Goal: Task Accomplishment & Management: Manage account settings

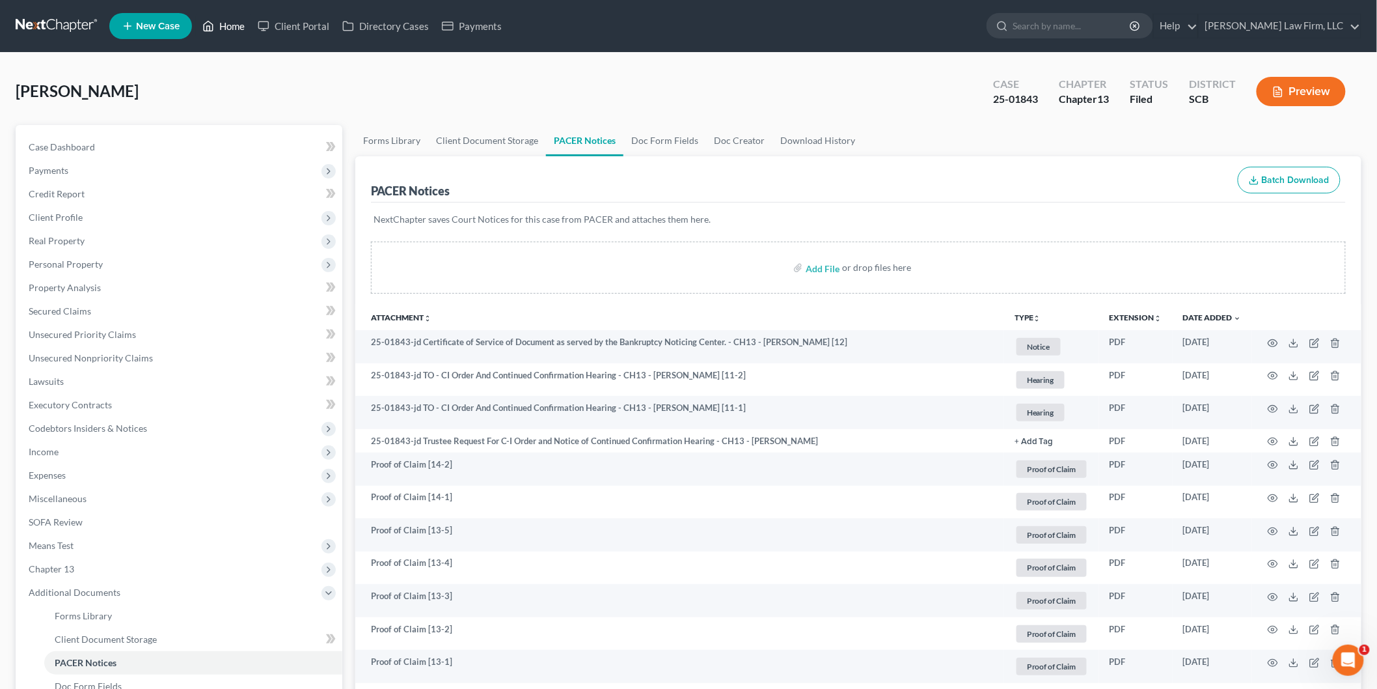
click at [229, 27] on link "Home" at bounding box center [223, 25] width 55 height 23
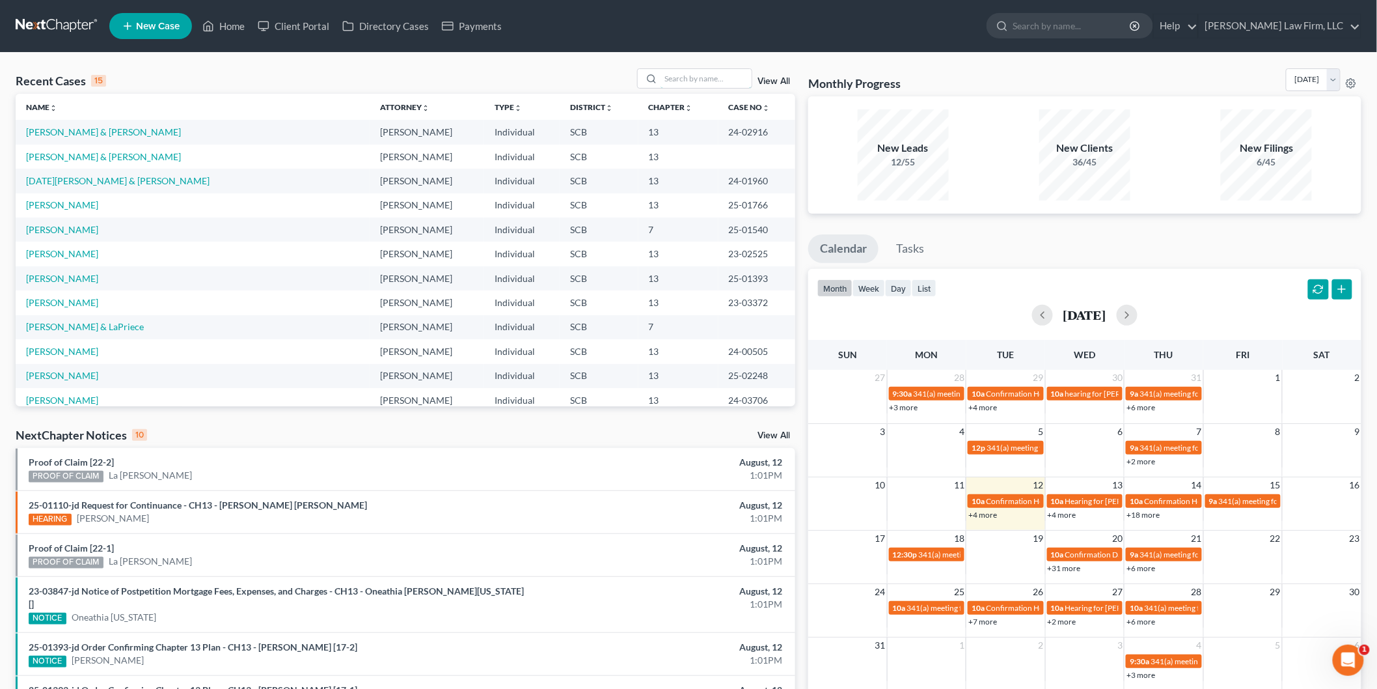
click at [706, 83] on input "search" at bounding box center [706, 78] width 91 height 19
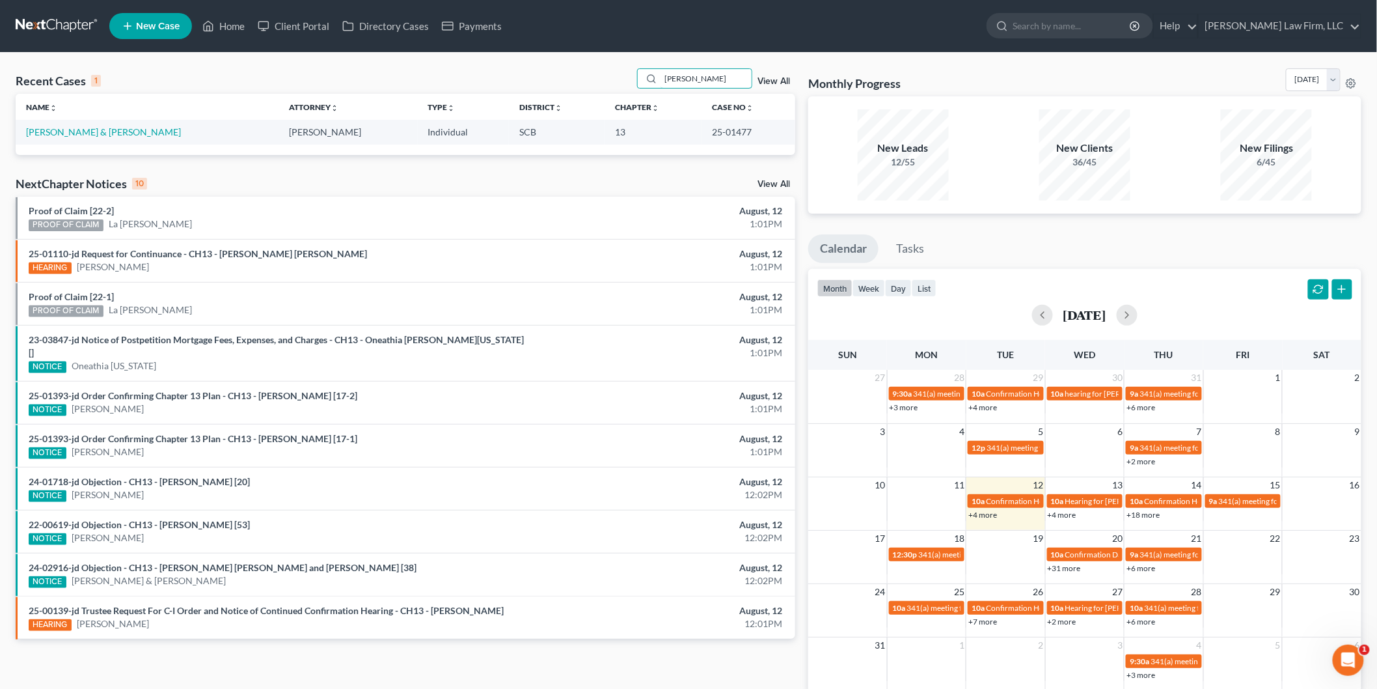
type input "[PERSON_NAME]"
click at [102, 131] on link "[PERSON_NAME] & [PERSON_NAME]" at bounding box center [103, 131] width 155 height 11
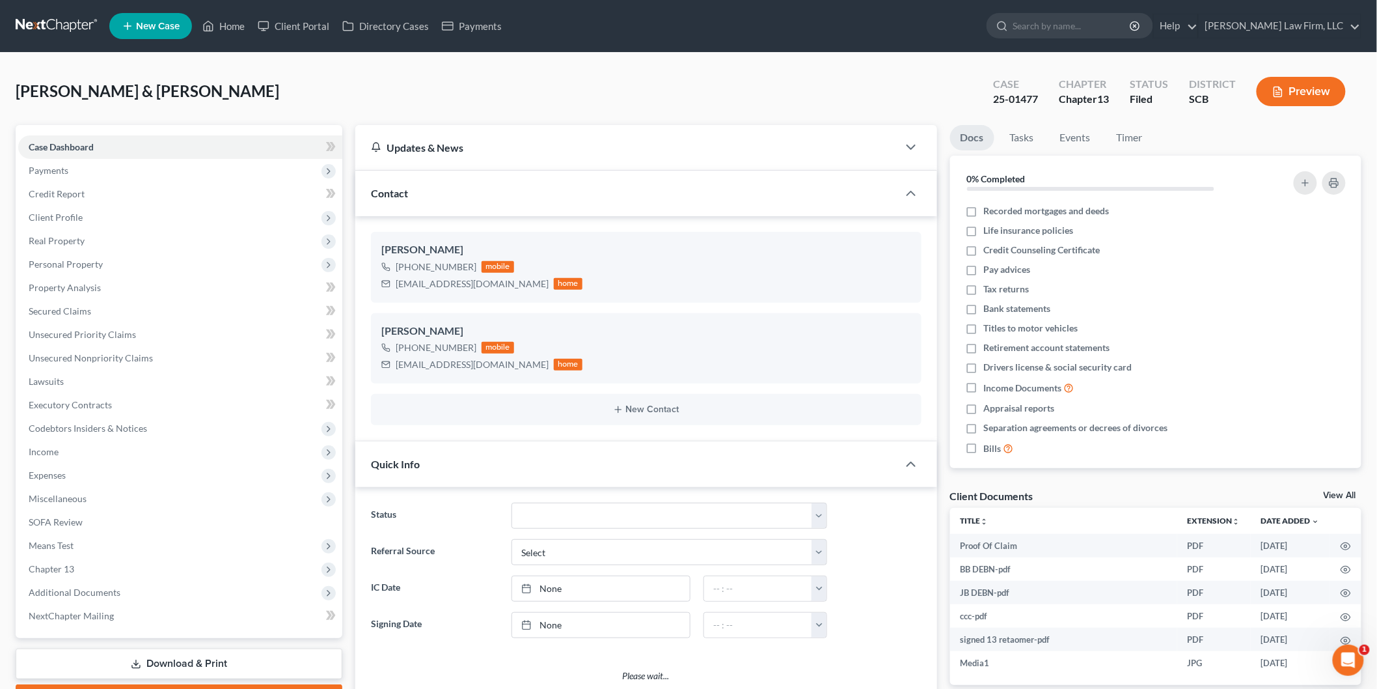
select select "0"
click at [1355, 489] on div "Client Documents View All" at bounding box center [1156, 498] width 412 height 19
click at [1348, 492] on link "View All" at bounding box center [1340, 495] width 33 height 9
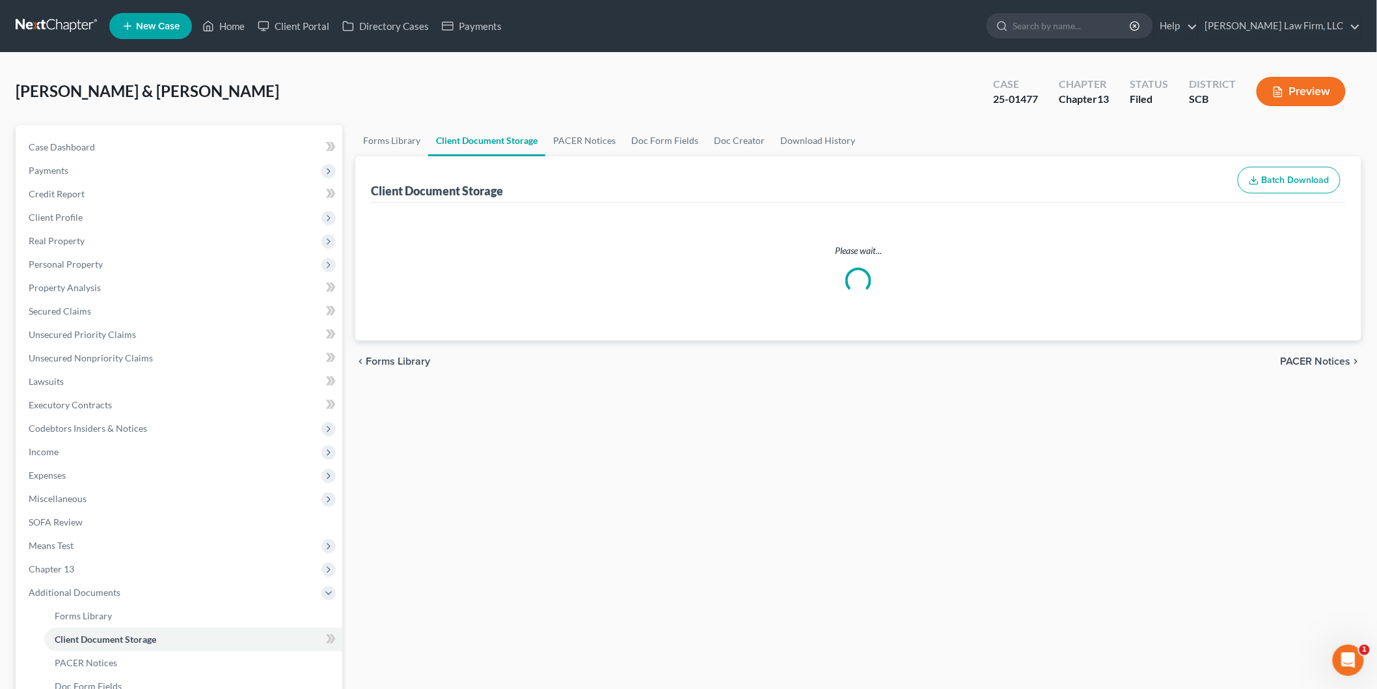
select select "6"
select select "16"
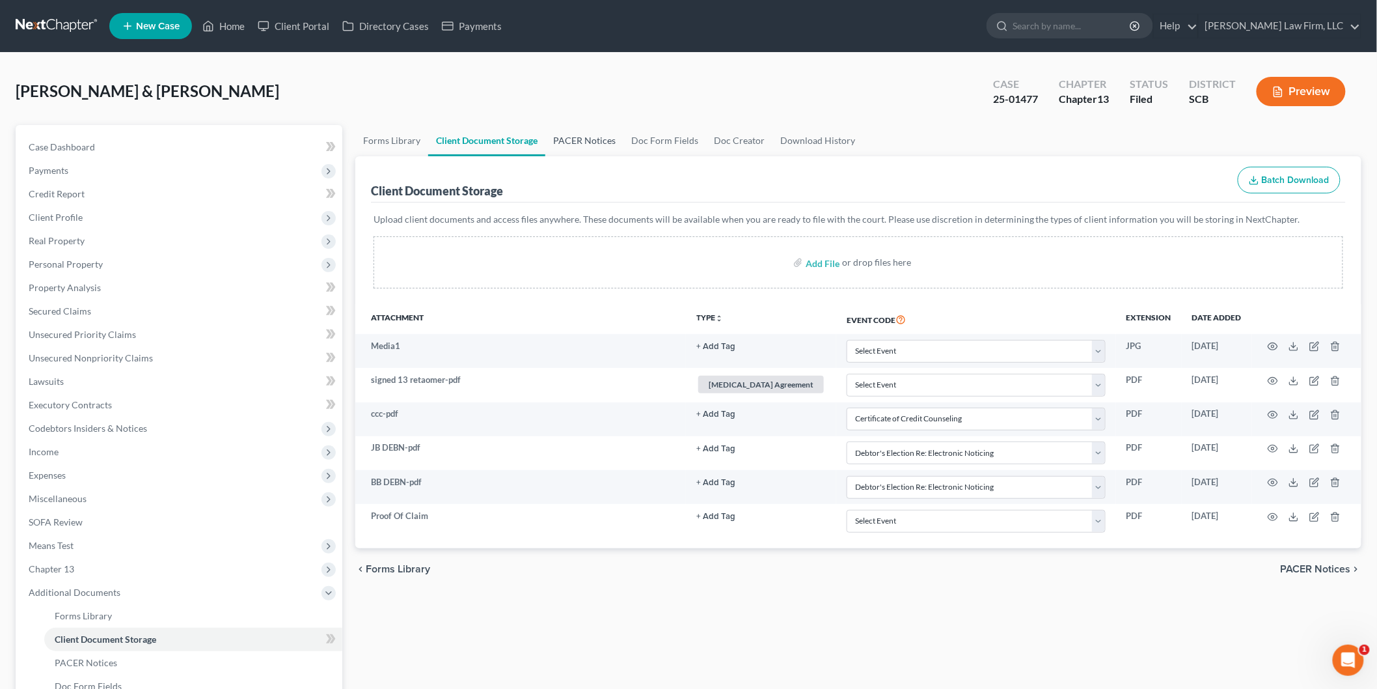
click at [573, 135] on link "PACER Notices" at bounding box center [584, 140] width 78 height 31
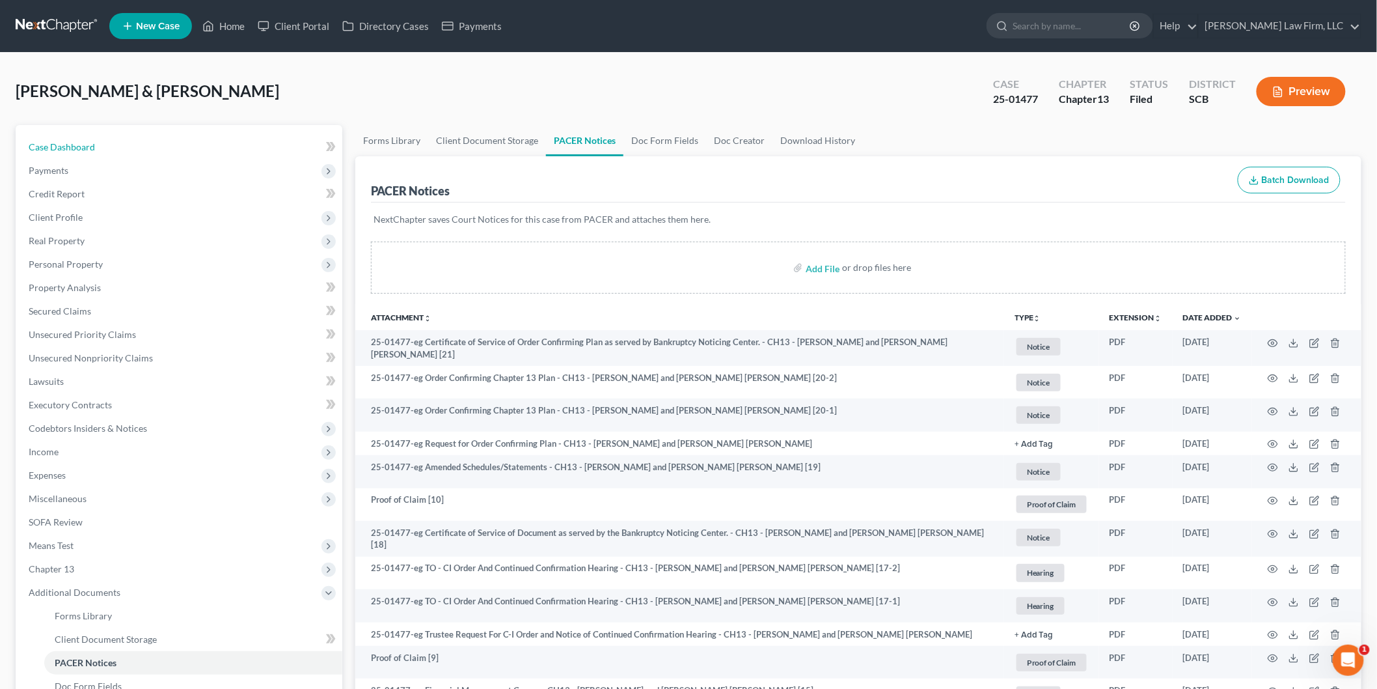
click at [74, 147] on span "Case Dashboard" at bounding box center [62, 146] width 66 height 11
select select "0"
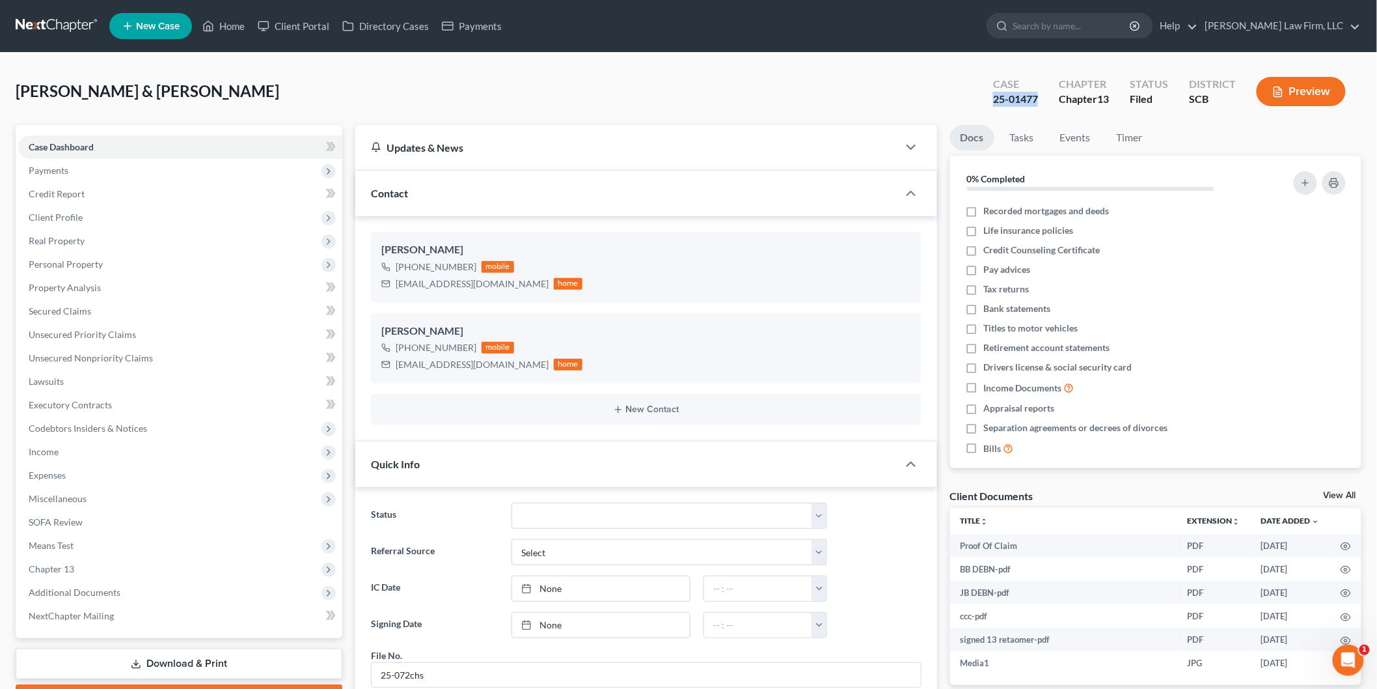
drag, startPoint x: 1033, startPoint y: 98, endPoint x: 983, endPoint y: 115, distance: 52.7
click at [983, 115] on div "[PERSON_NAME] & [PERSON_NAME] Upgraded Case 25-01477 Chapter Chapter 13 Status …" at bounding box center [689, 96] width 1346 height 57
copy div "25-01477"
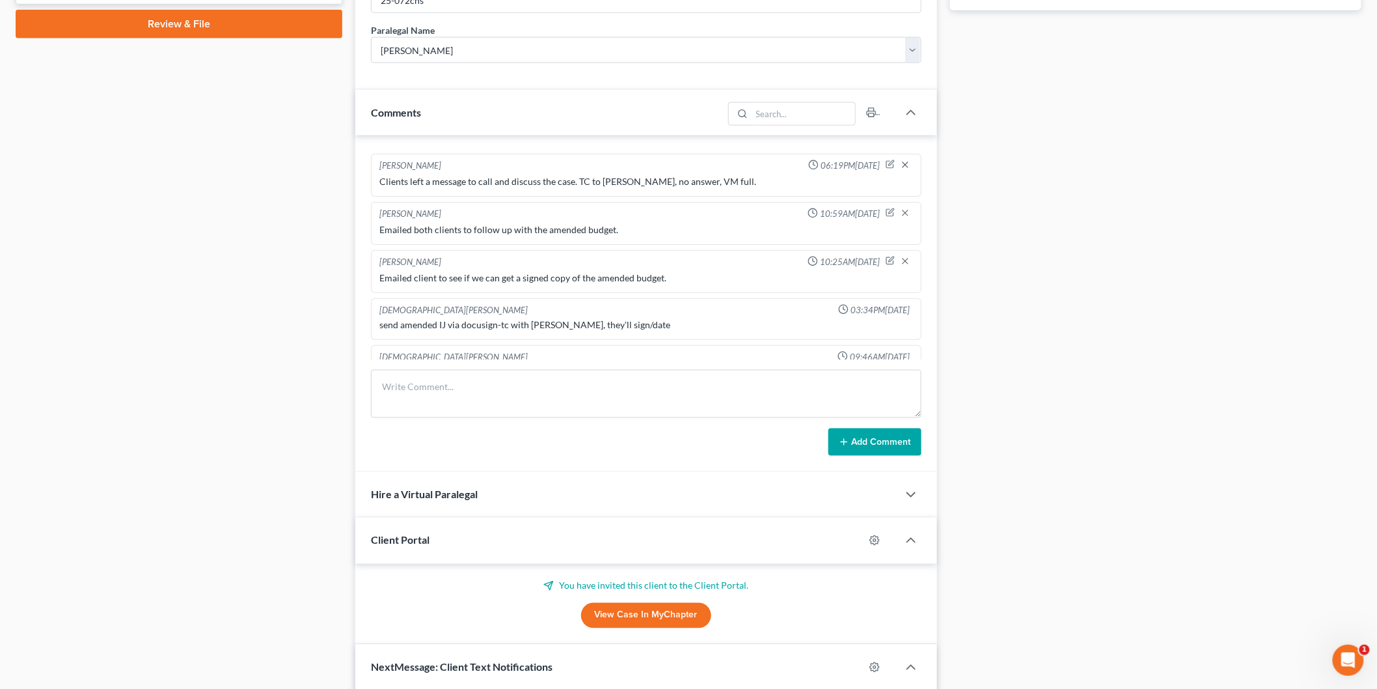
scroll to position [940, 0]
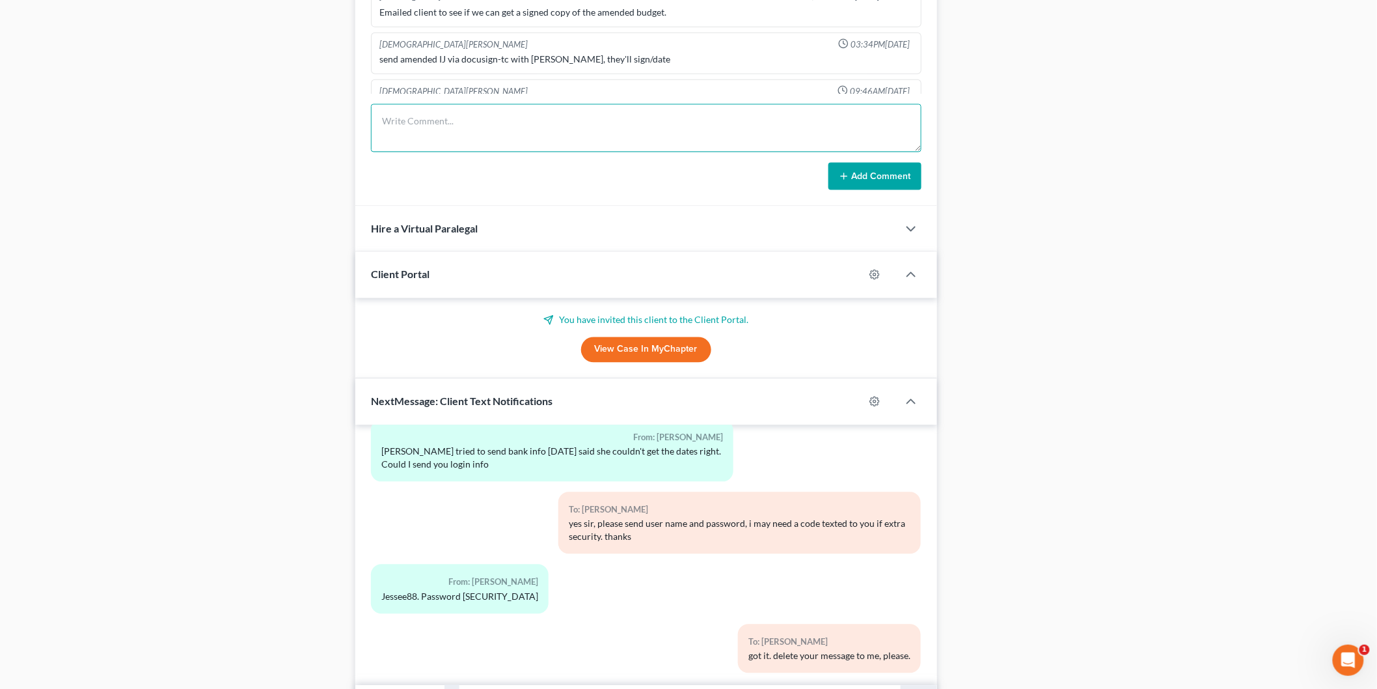
click at [482, 131] on textarea at bounding box center [646, 128] width 551 height 48
type textarea "Case confirmed. Checked POCs and we are set."
click at [877, 174] on button "Add Comment" at bounding box center [874, 176] width 93 height 27
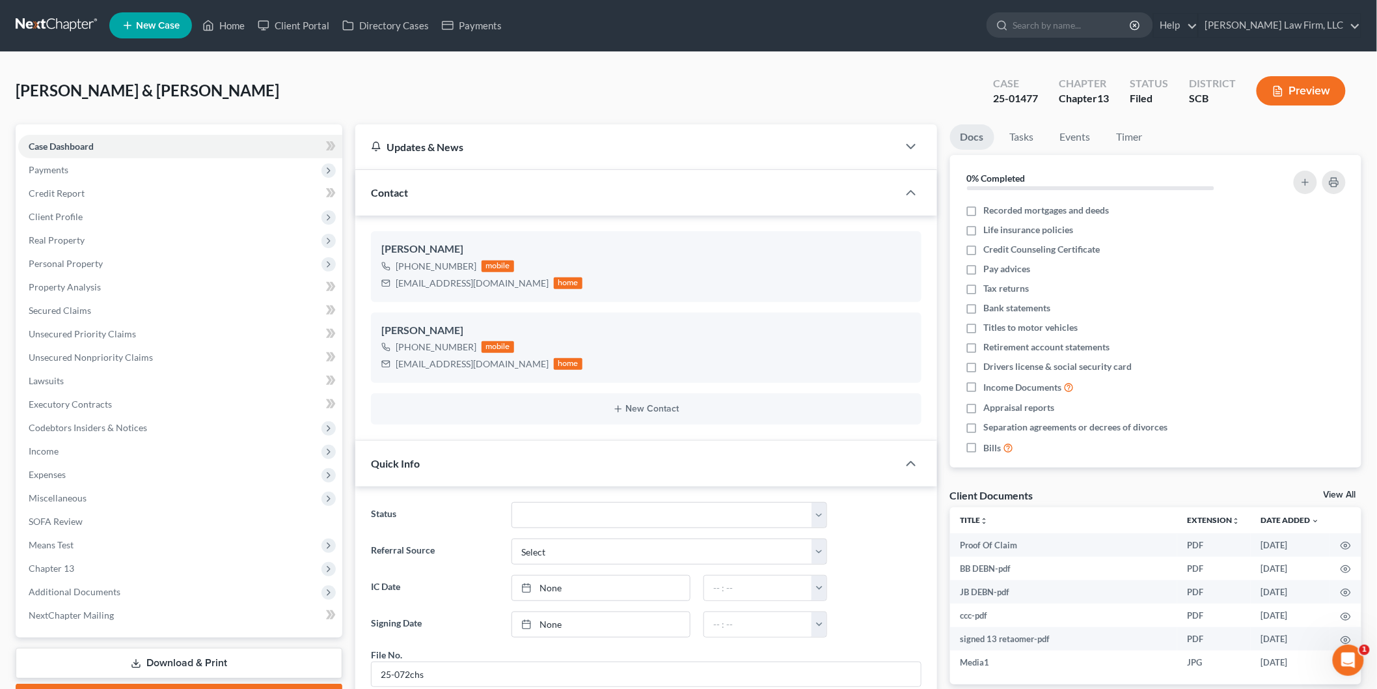
scroll to position [0, 0]
click at [246, 23] on link "Home" at bounding box center [223, 25] width 55 height 23
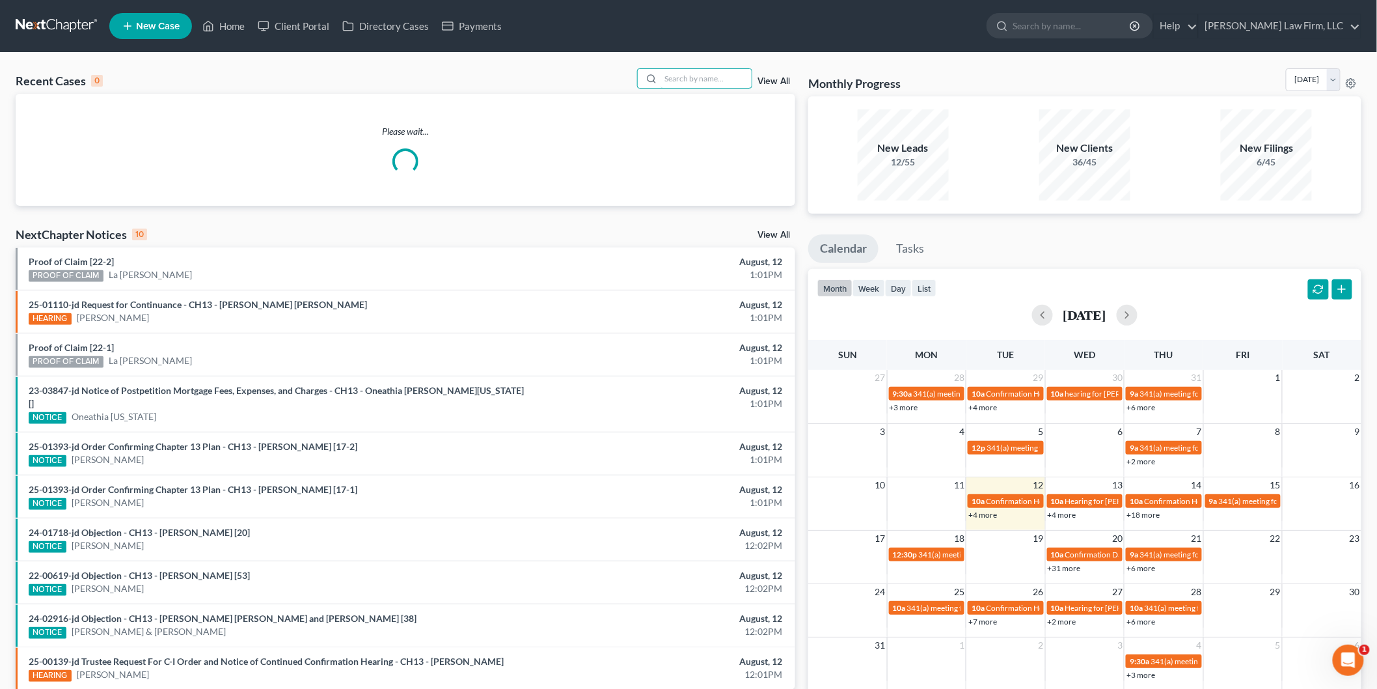
click at [729, 81] on input "search" at bounding box center [706, 78] width 91 height 19
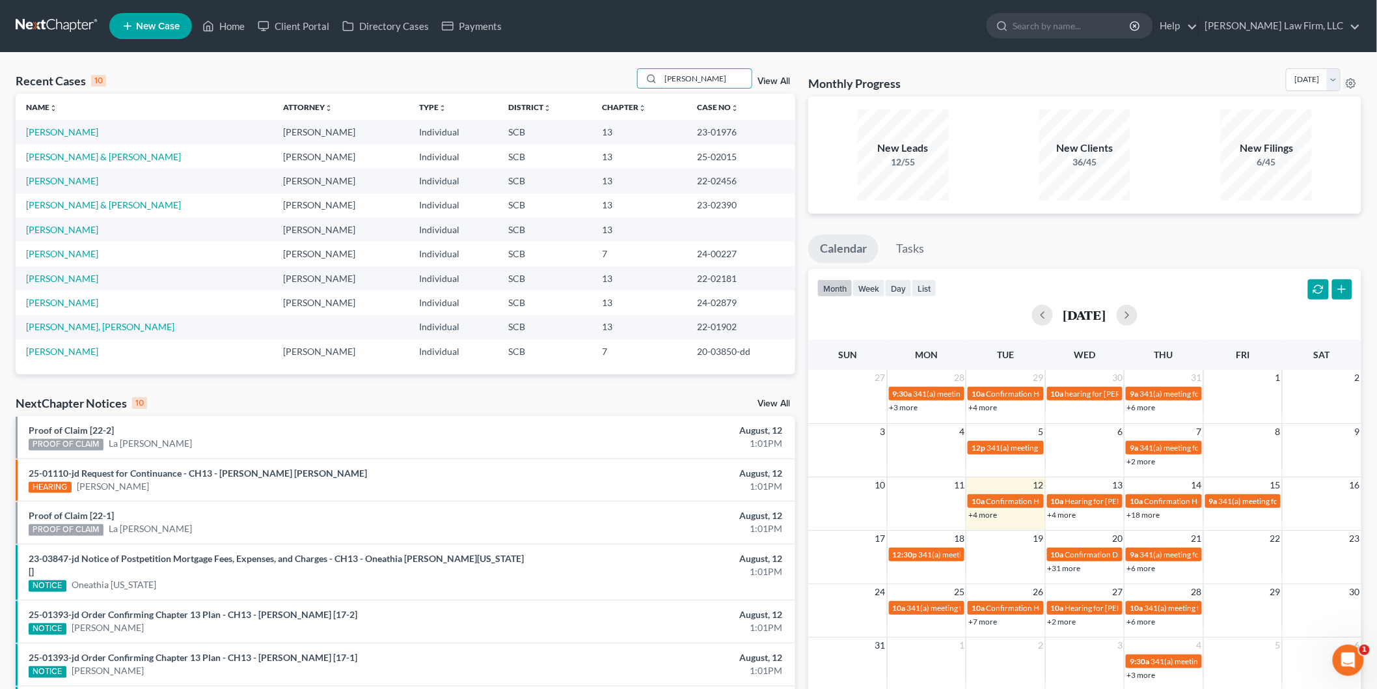
type input "[PERSON_NAME]"
click at [81, 157] on link "[PERSON_NAME] & [PERSON_NAME]" at bounding box center [103, 156] width 155 height 11
select select "0"
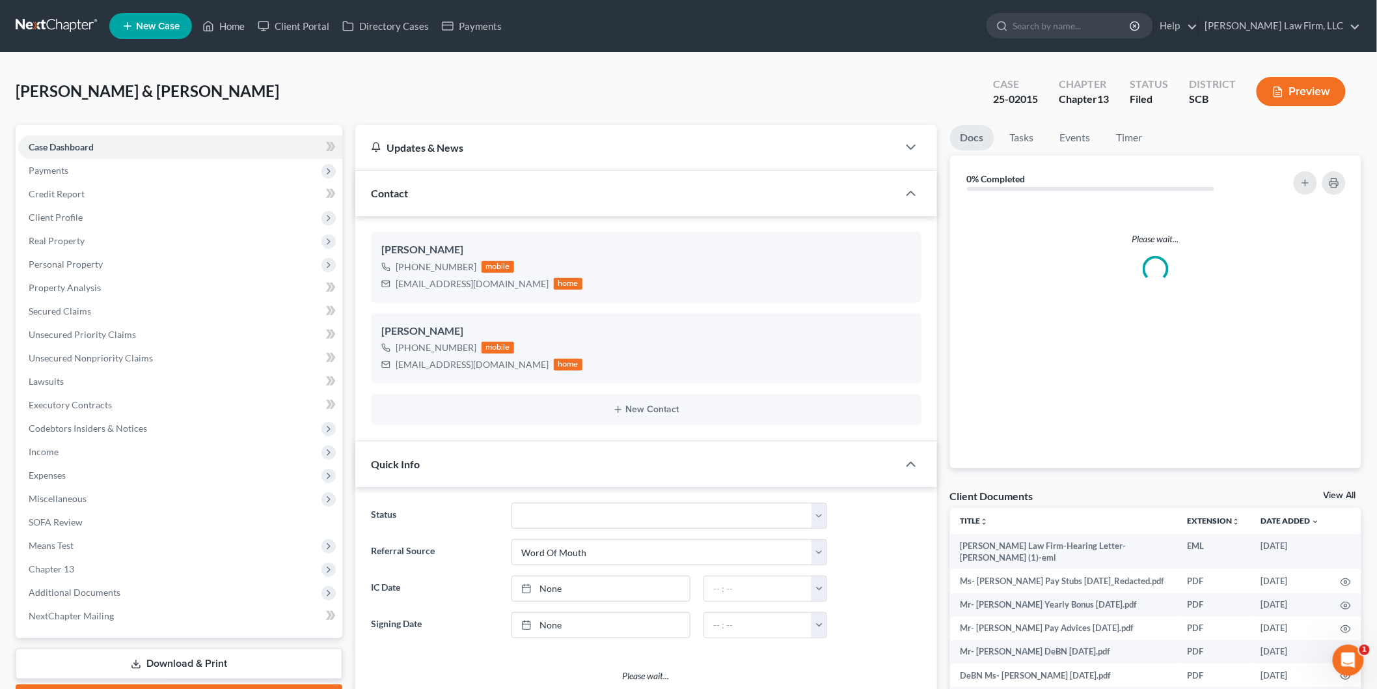
select select "3"
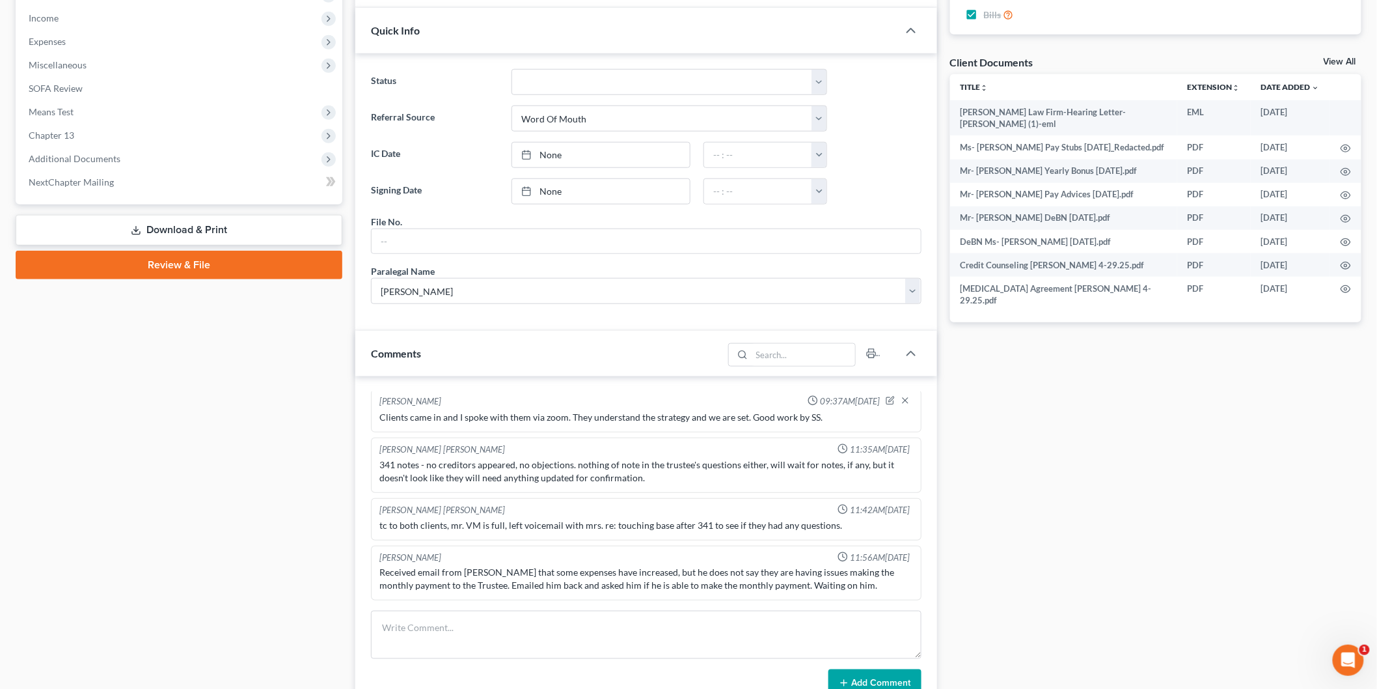
scroll to position [361, 0]
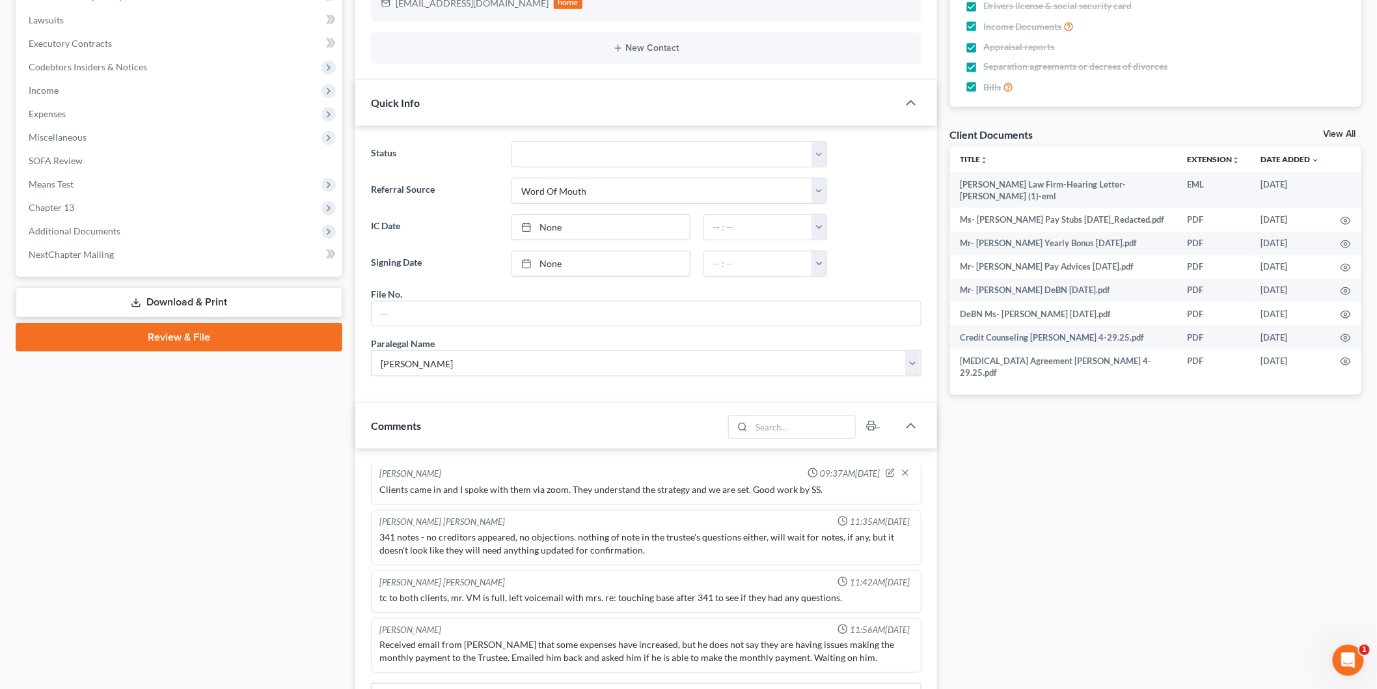
click at [1338, 124] on div "Docs Tasks Events Timer 100% Completed Nothing here yet! Recorded mortgages and…" at bounding box center [1156, 343] width 425 height 1158
click at [1334, 133] on link "View All" at bounding box center [1340, 134] width 33 height 9
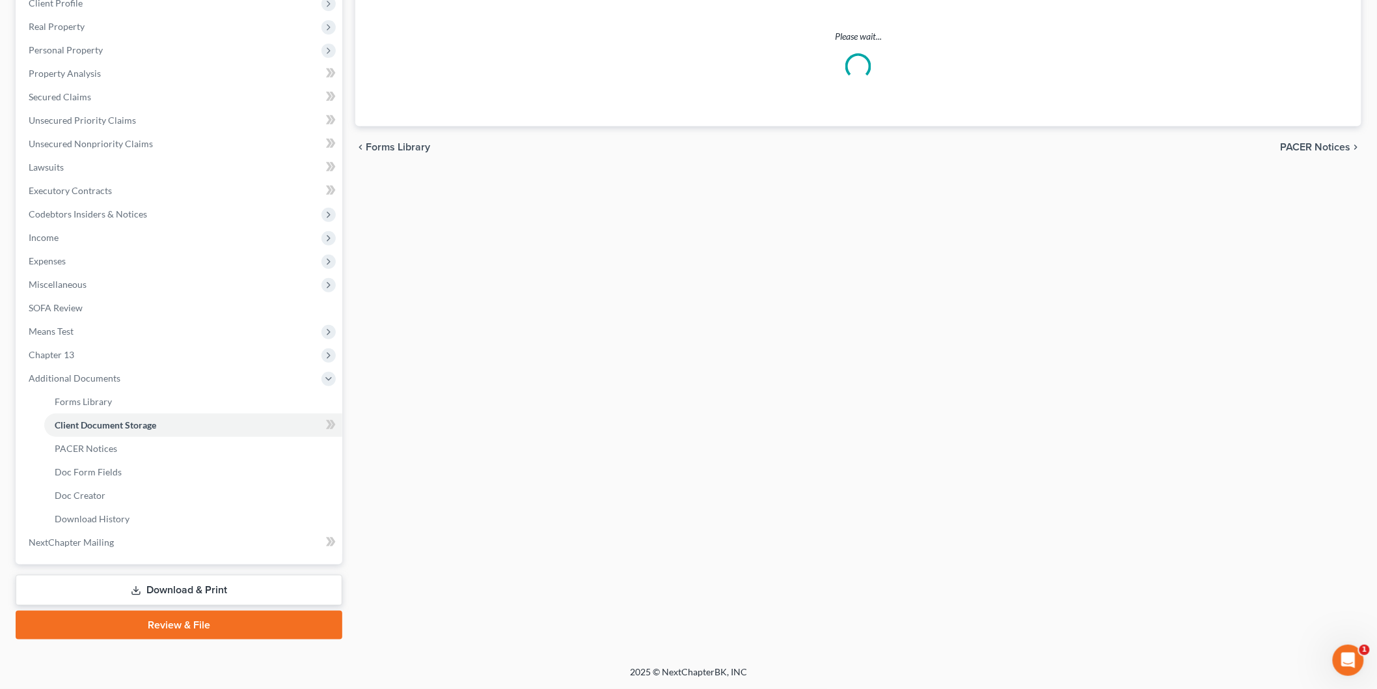
scroll to position [70, 0]
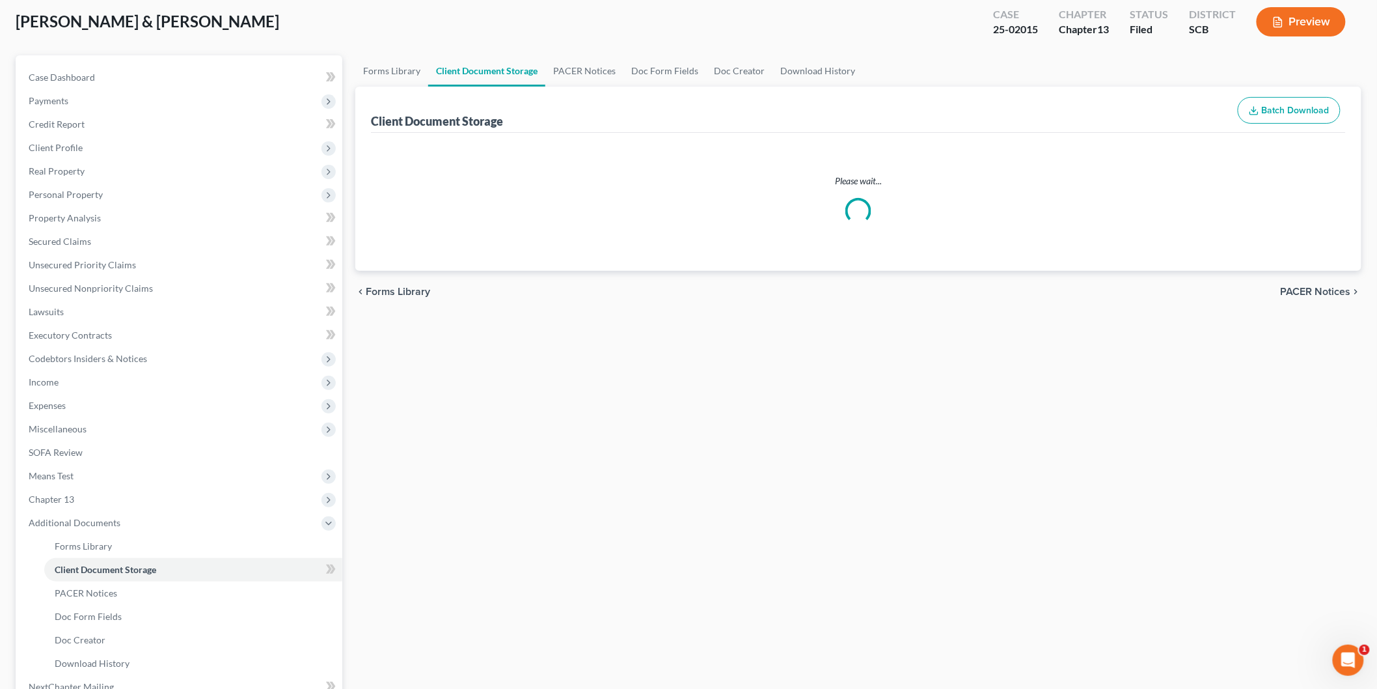
select select "6"
select select "16"
select select "15"
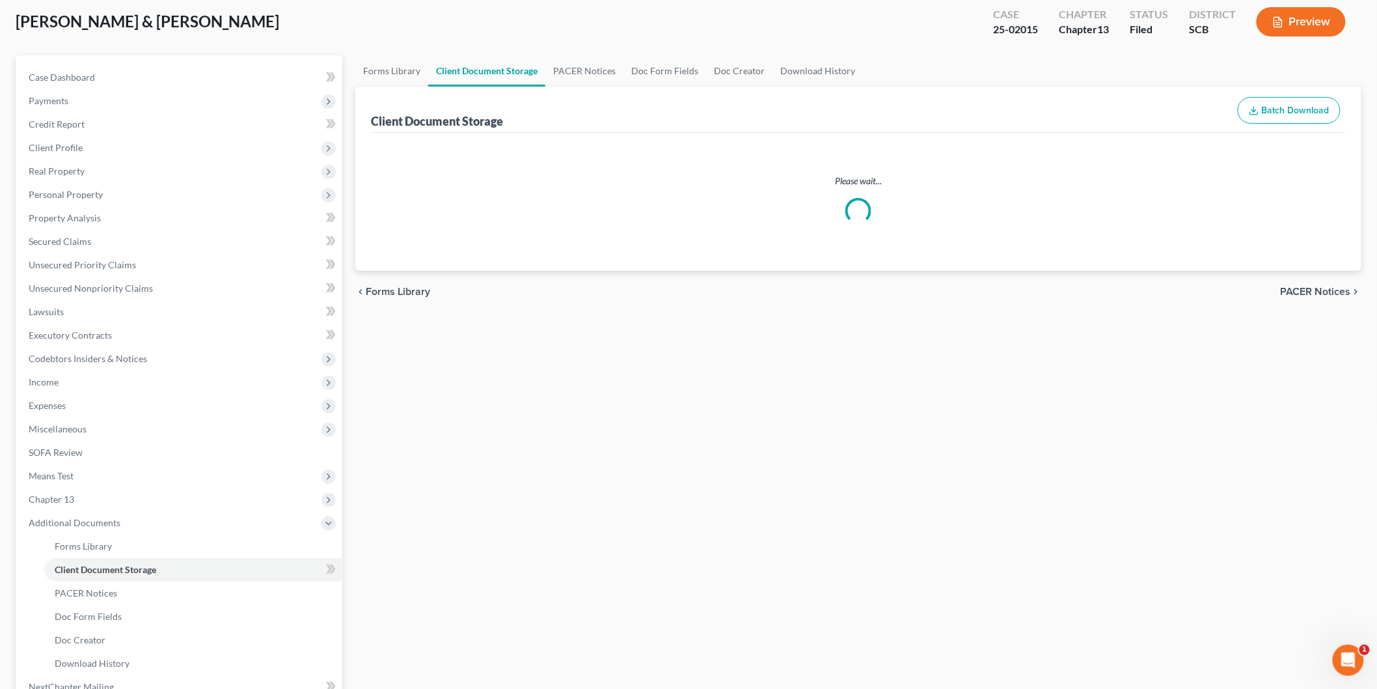
select select "15"
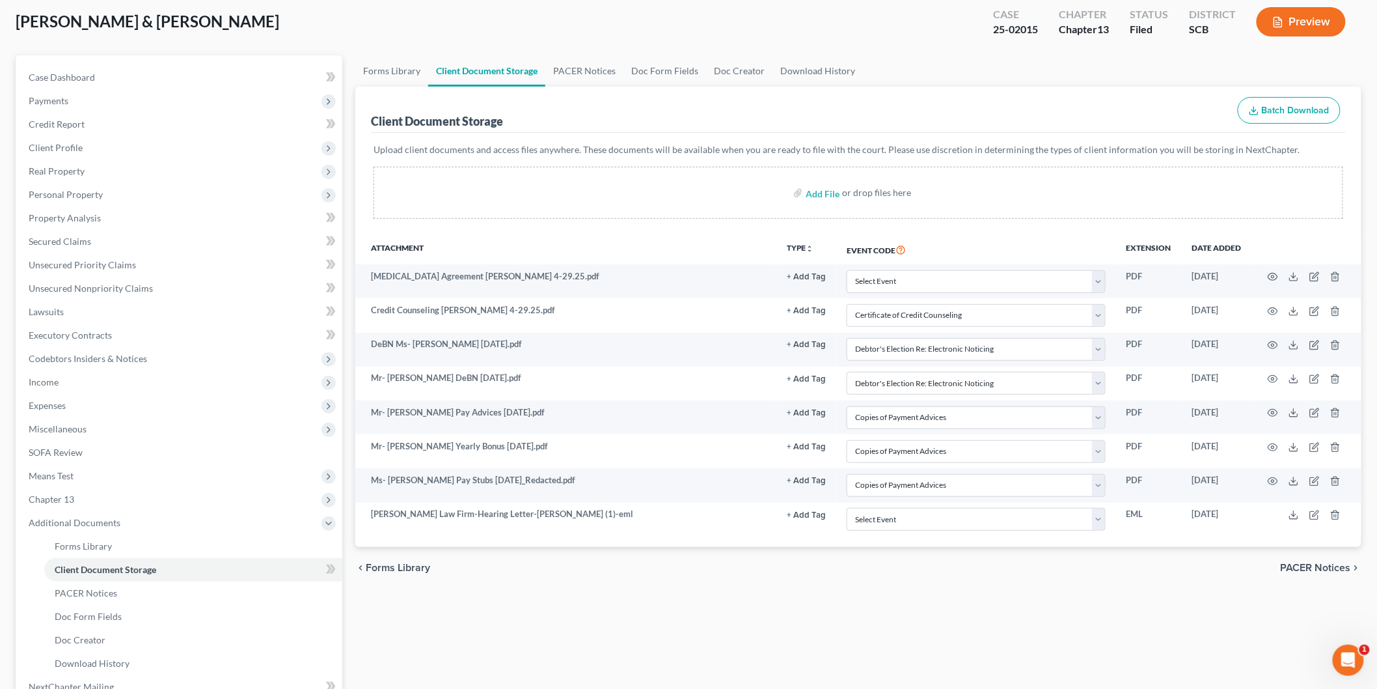
scroll to position [0, 0]
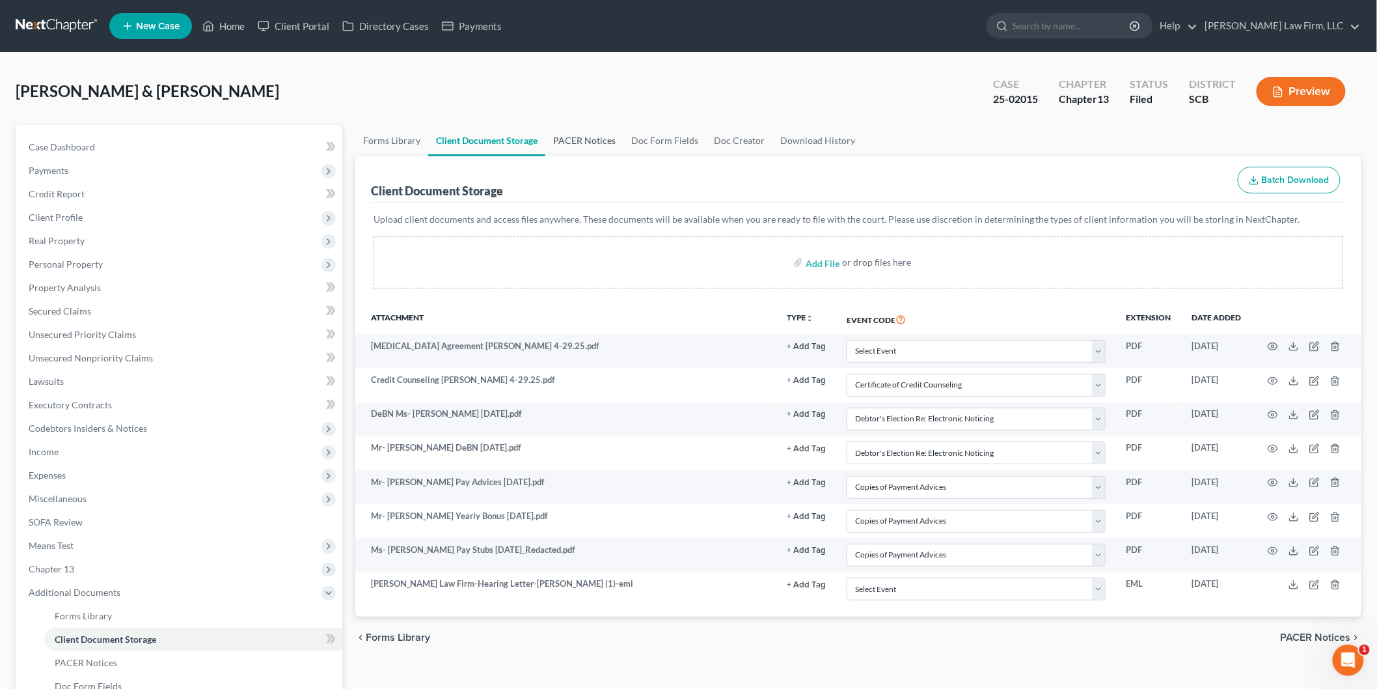
click at [568, 139] on link "PACER Notices" at bounding box center [584, 140] width 78 height 31
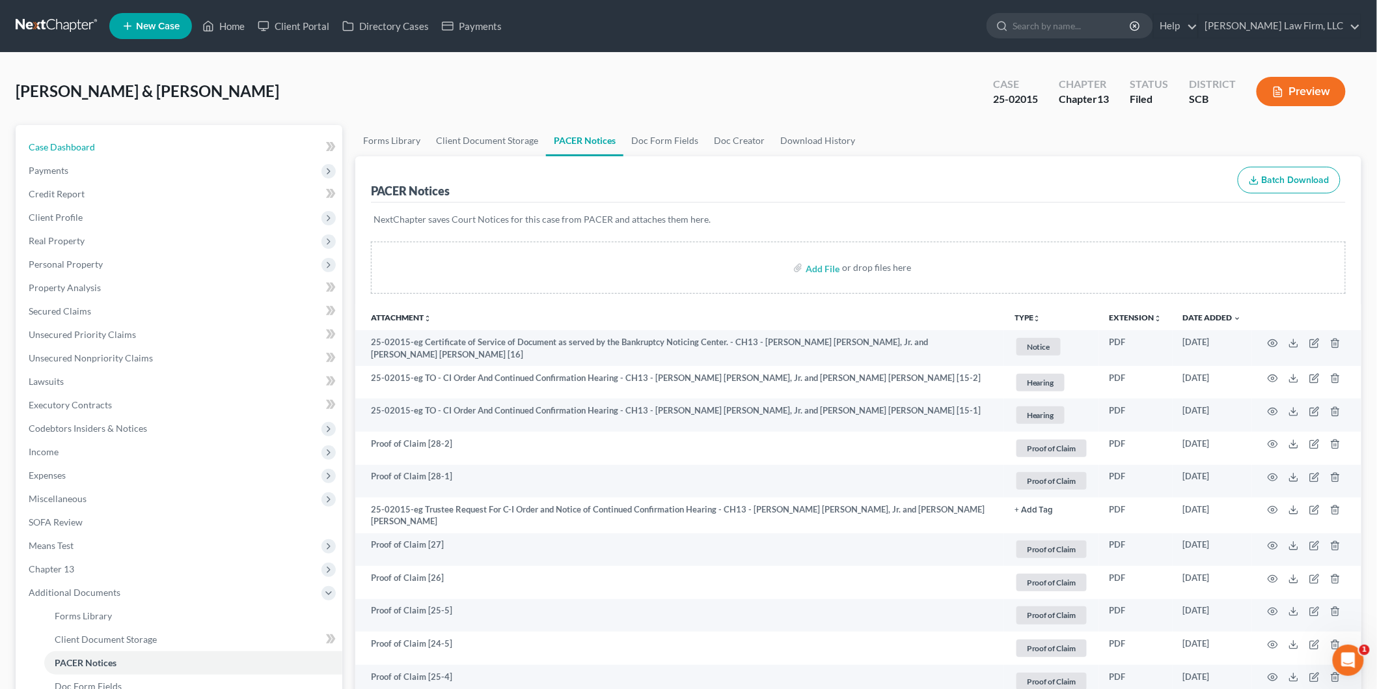
click at [78, 144] on span "Case Dashboard" at bounding box center [62, 146] width 66 height 11
select select "0"
select select "3"
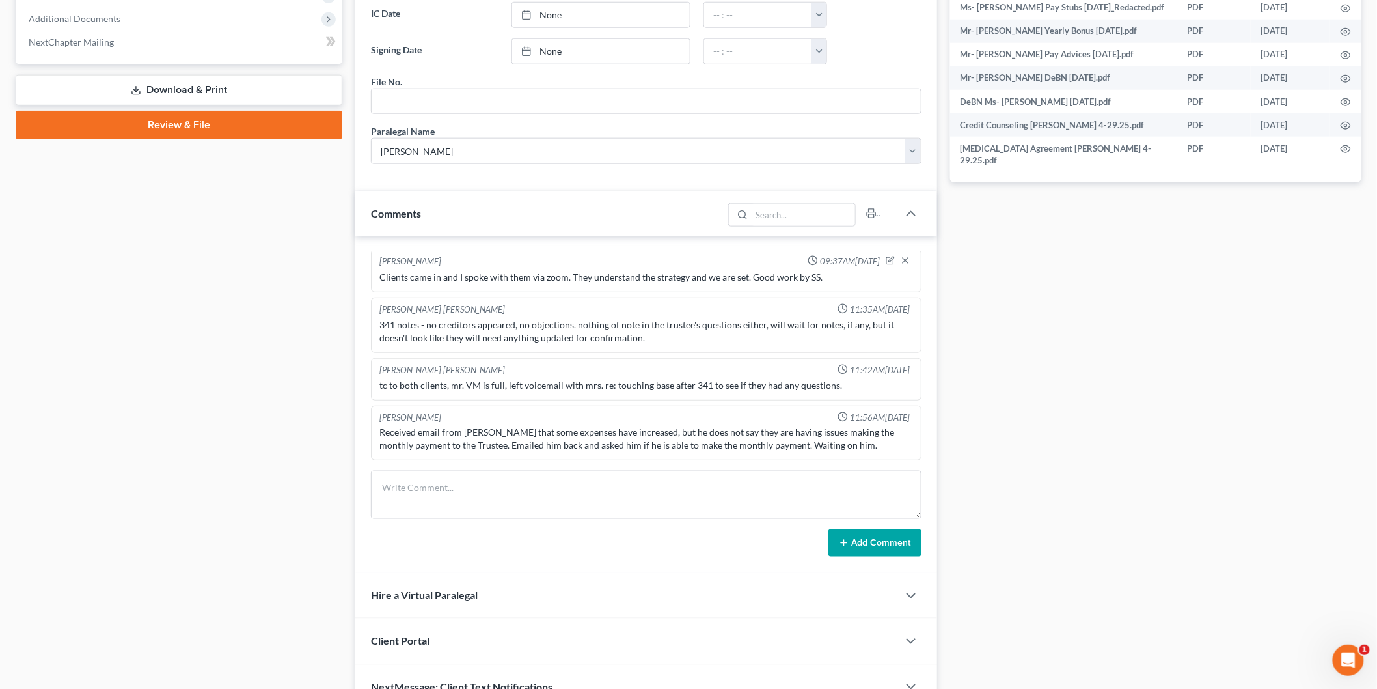
scroll to position [645, 0]
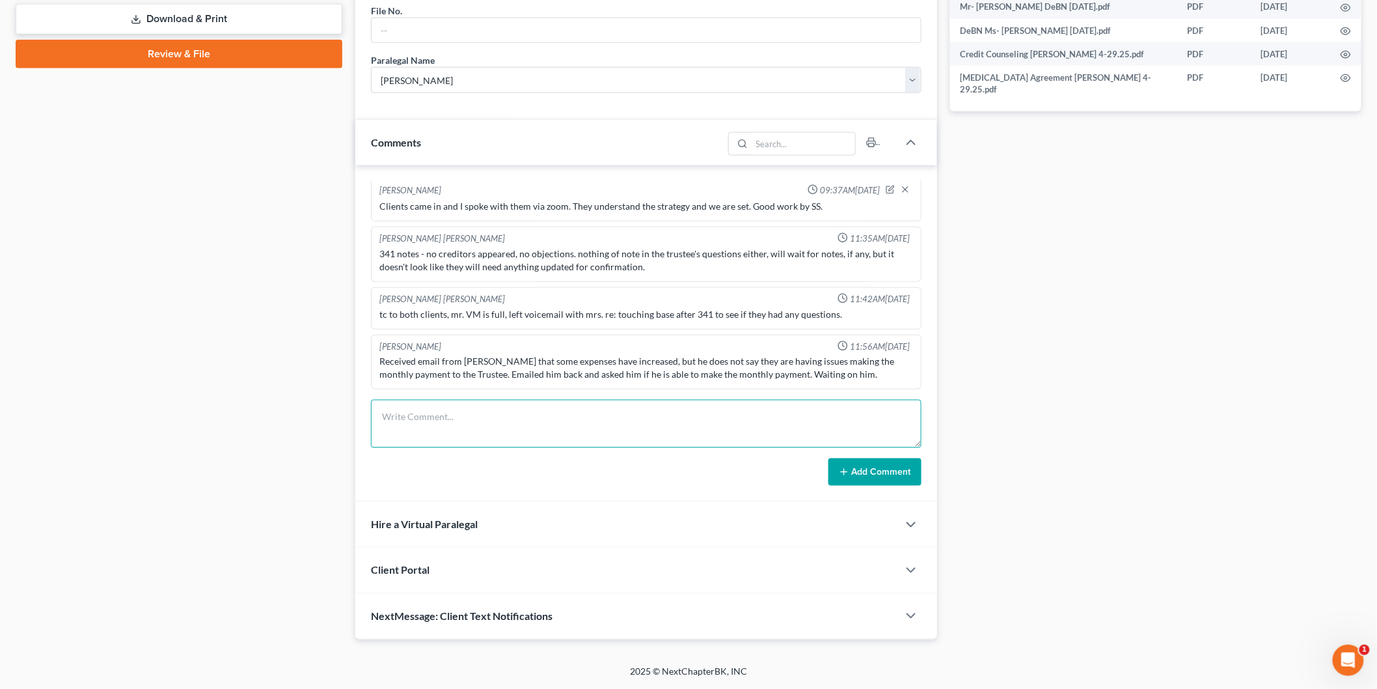
click at [452, 426] on textarea at bounding box center [646, 424] width 551 height 48
paste textarea "Plan filed [DATE] ( 1550 x 6; 3685 x 54) pays 32% pays MT No prior C order 1. P…"
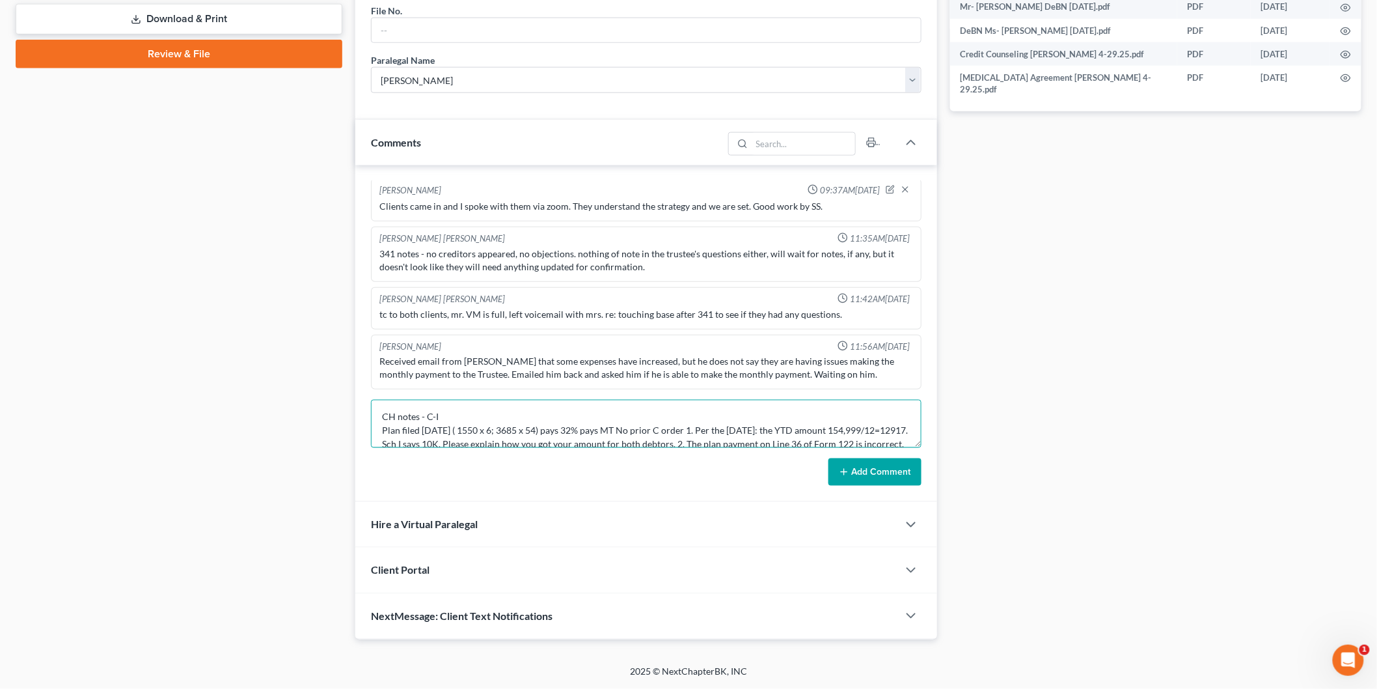
scroll to position [29, 0]
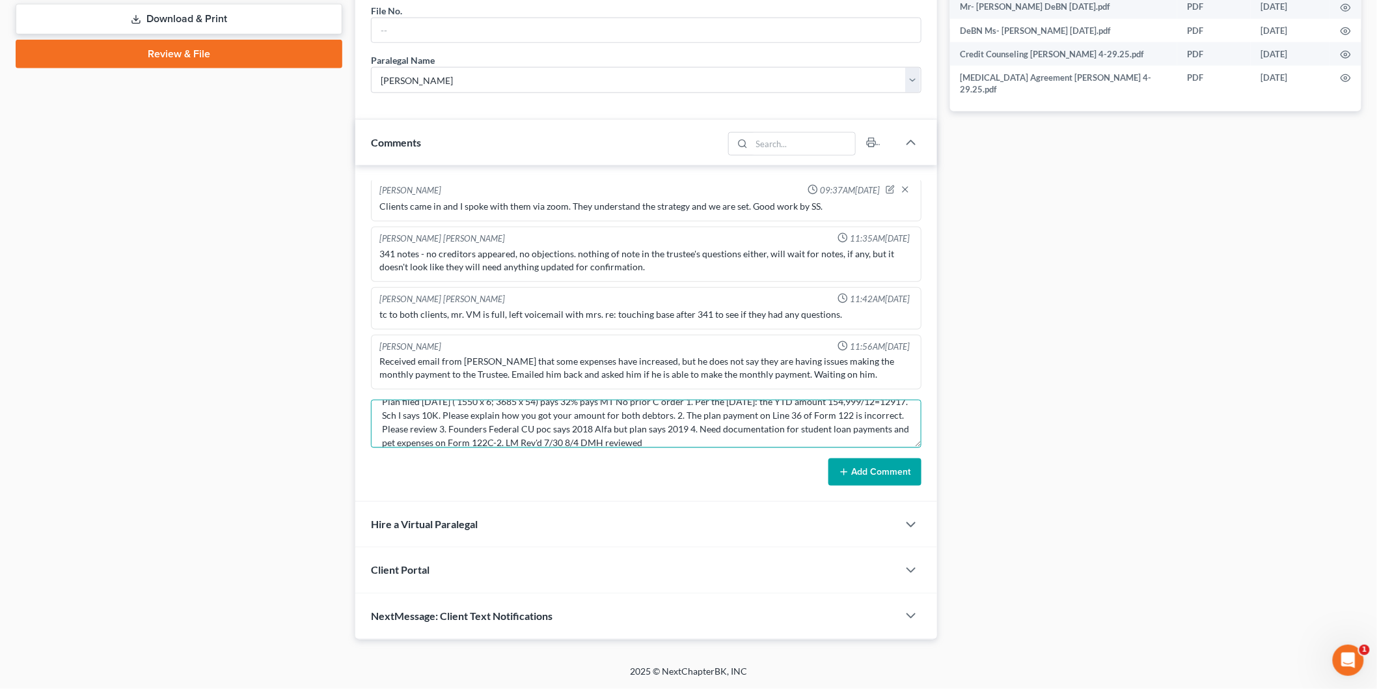
type textarea "CH notes - C-I Plan filed [DATE] ( 1550 x 6; 3685 x 54) pays 32% pays MT No pri…"
click at [872, 479] on button "Add Comment" at bounding box center [874, 471] width 93 height 27
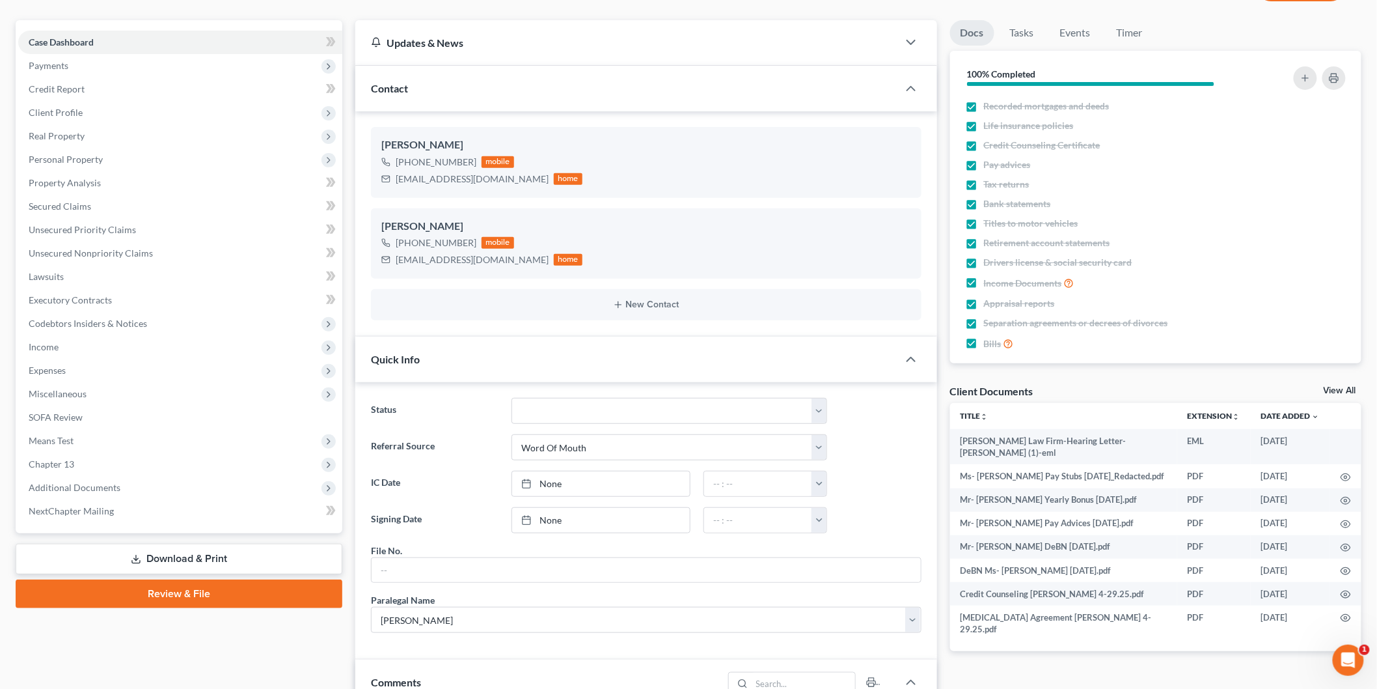
scroll to position [0, 0]
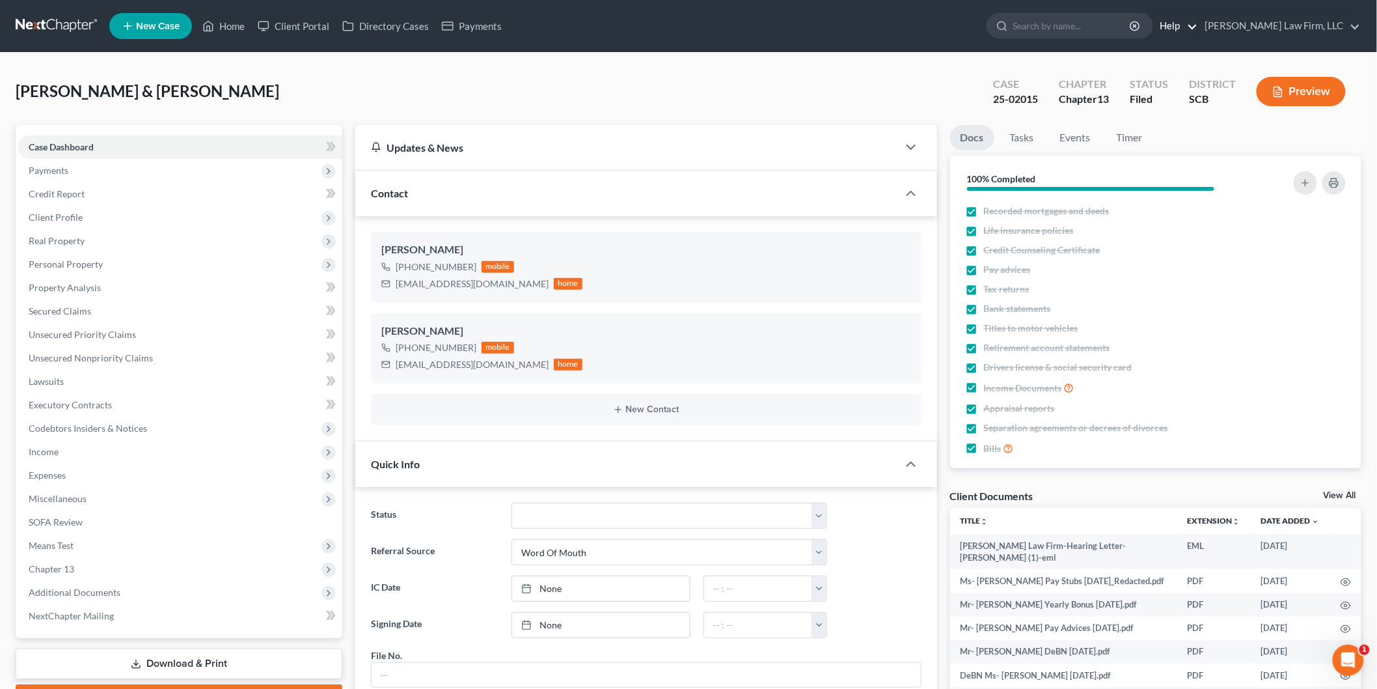
click at [1198, 25] on link "Help" at bounding box center [1176, 25] width 44 height 23
click at [1198, 53] on link "Help Center" at bounding box center [1145, 54] width 103 height 22
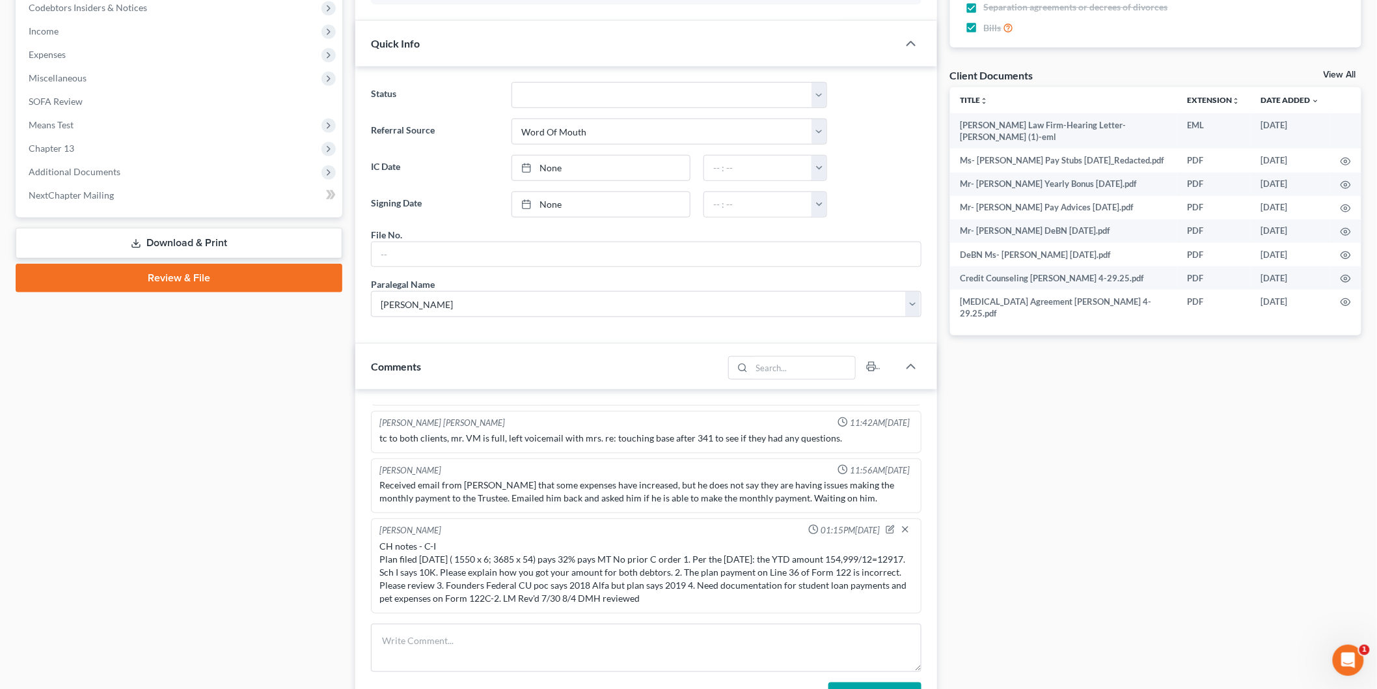
scroll to position [355, 0]
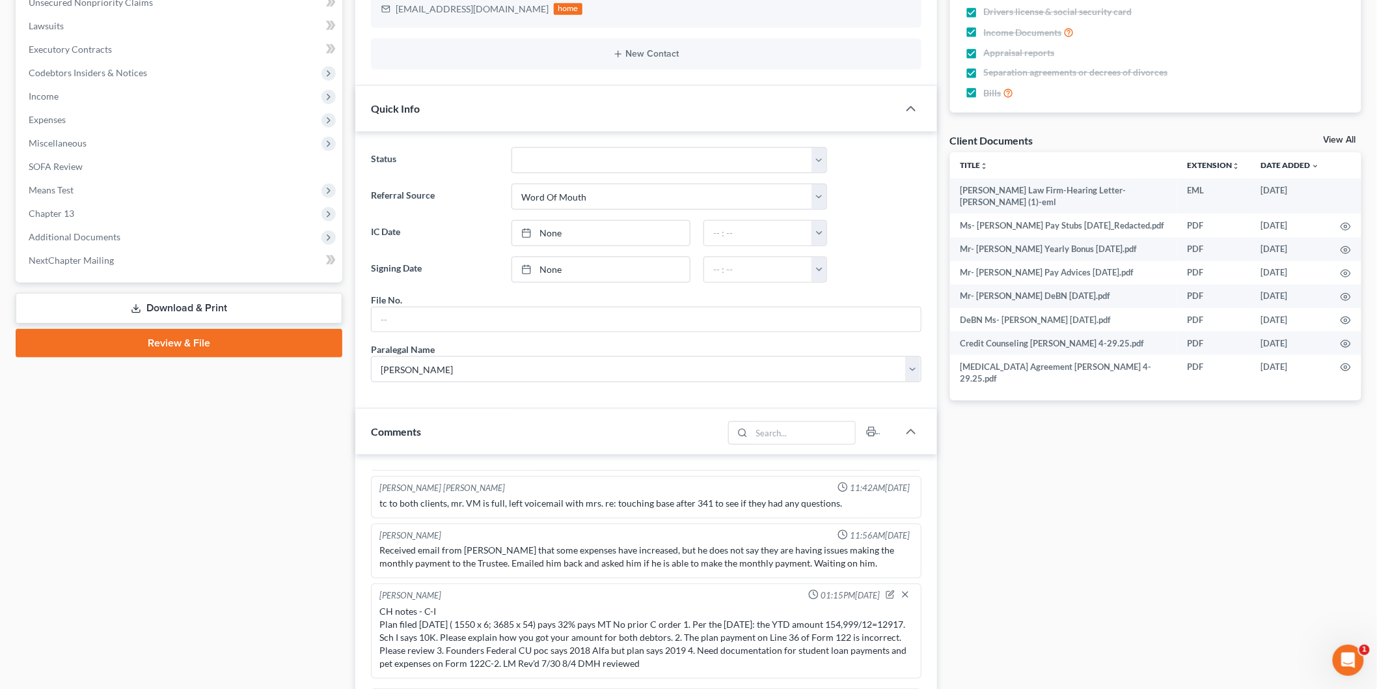
click at [1337, 135] on link "View All" at bounding box center [1340, 139] width 33 height 9
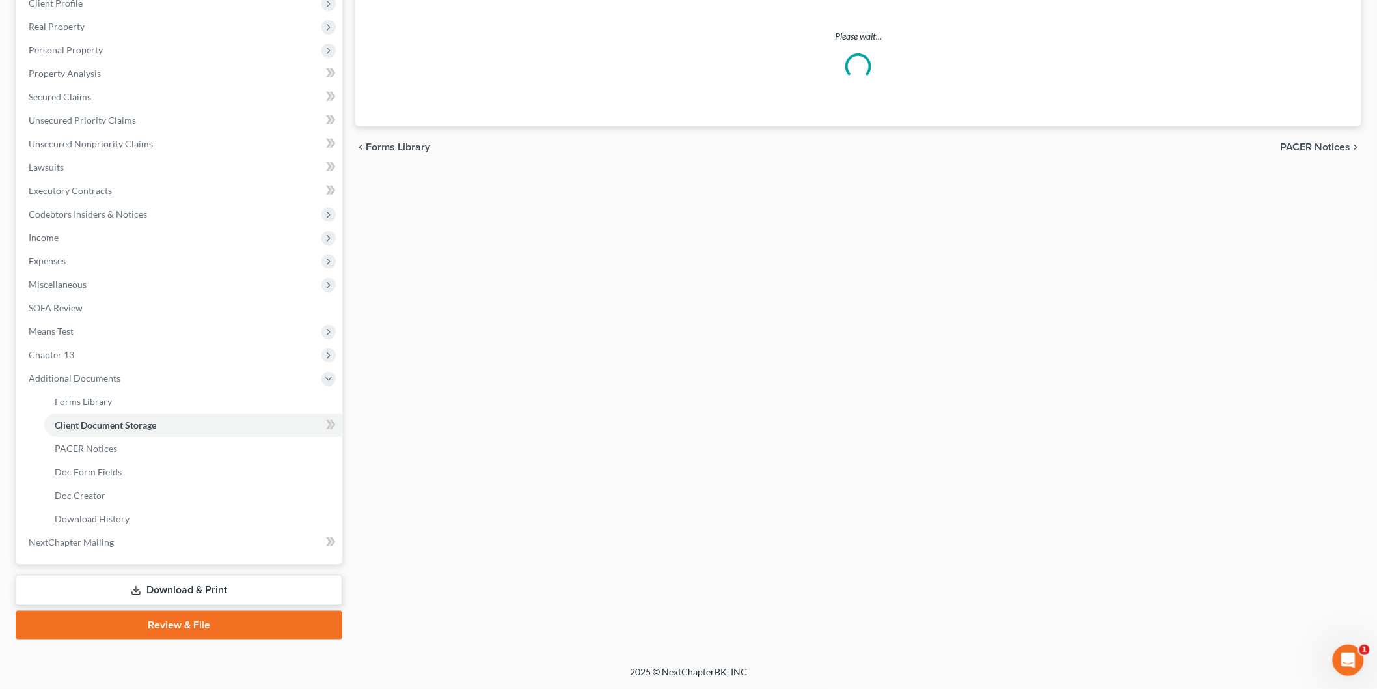
scroll to position [23, 0]
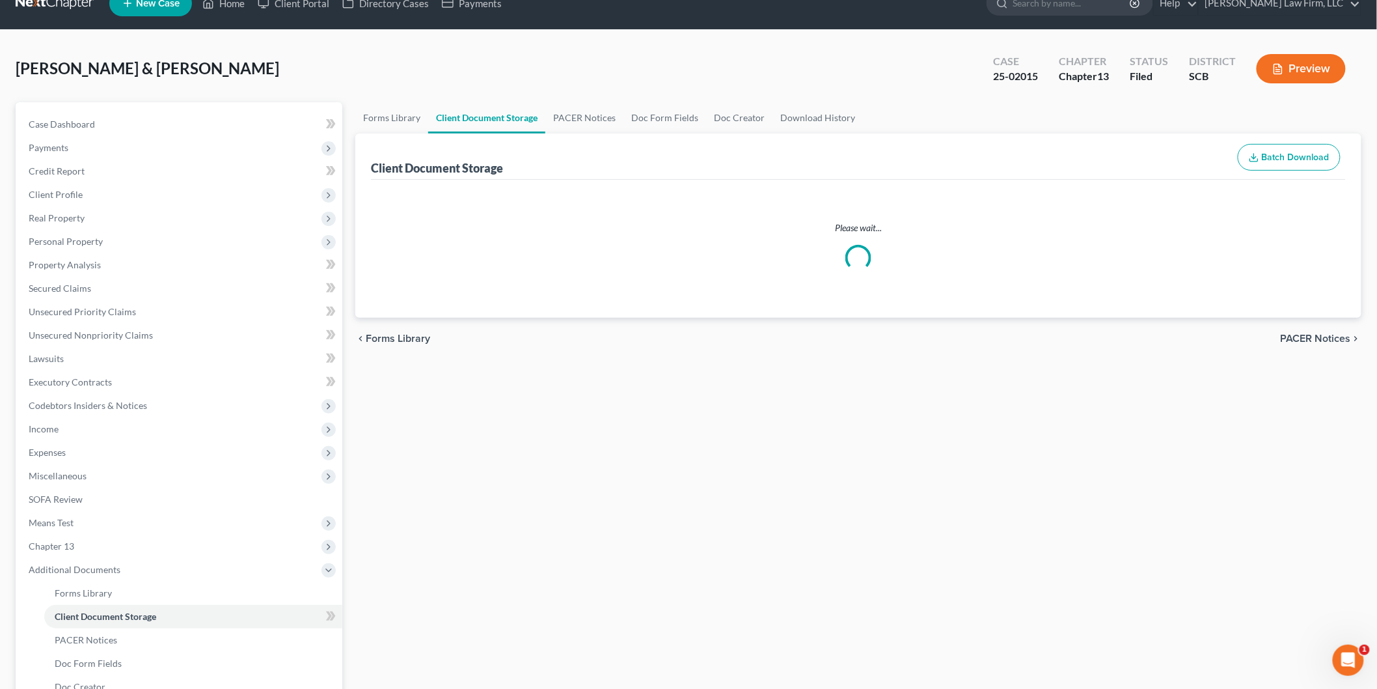
select select "6"
select select "16"
select select "15"
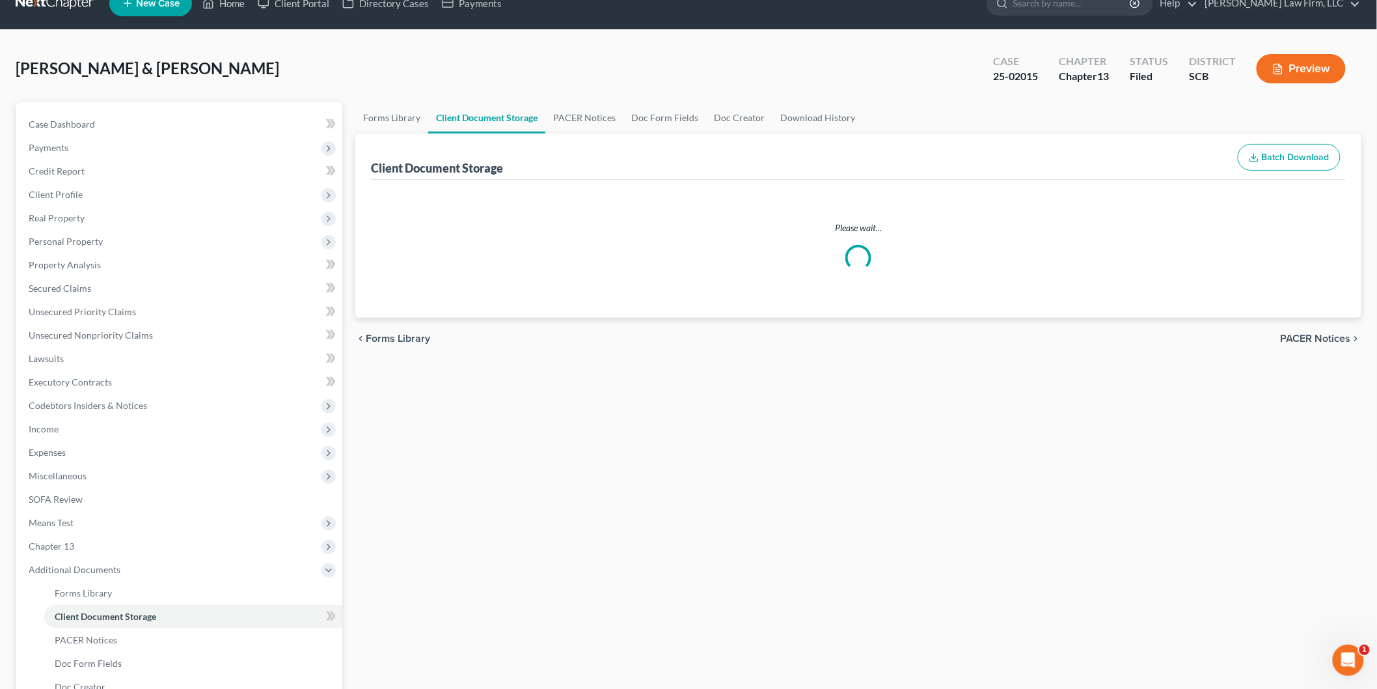
select select "15"
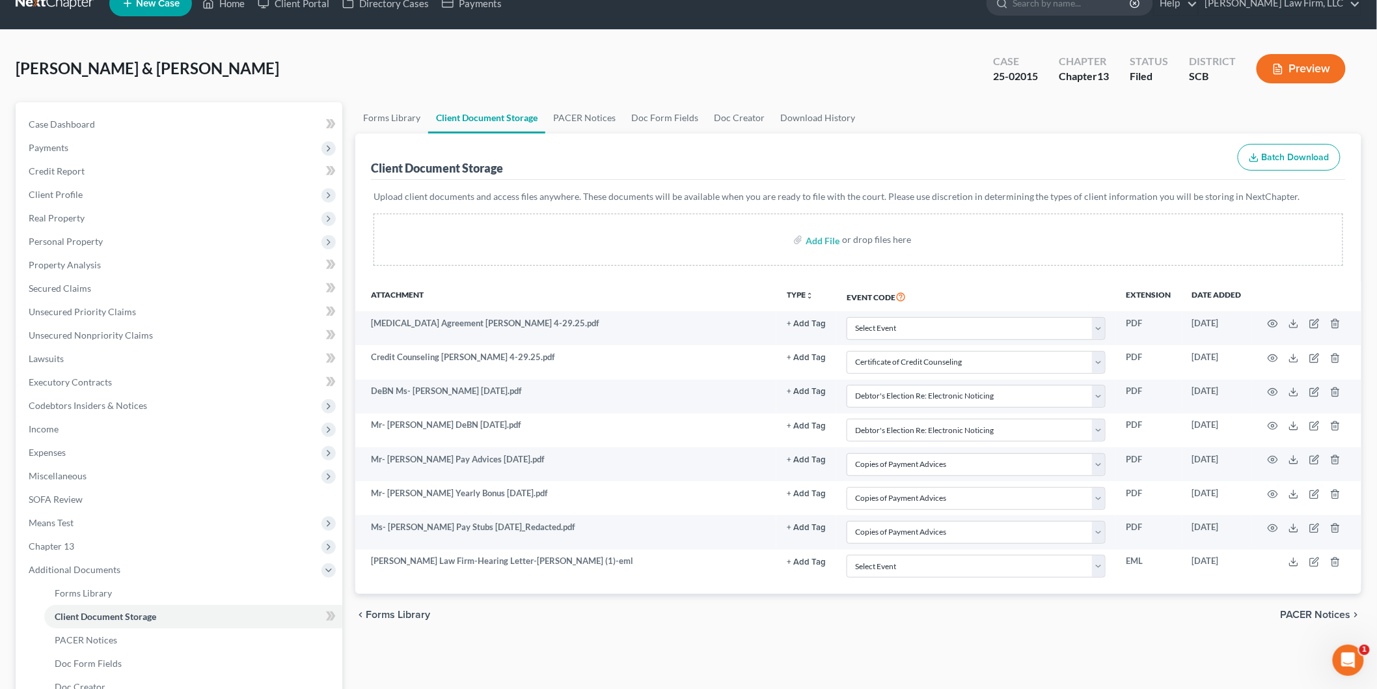
scroll to position [0, 0]
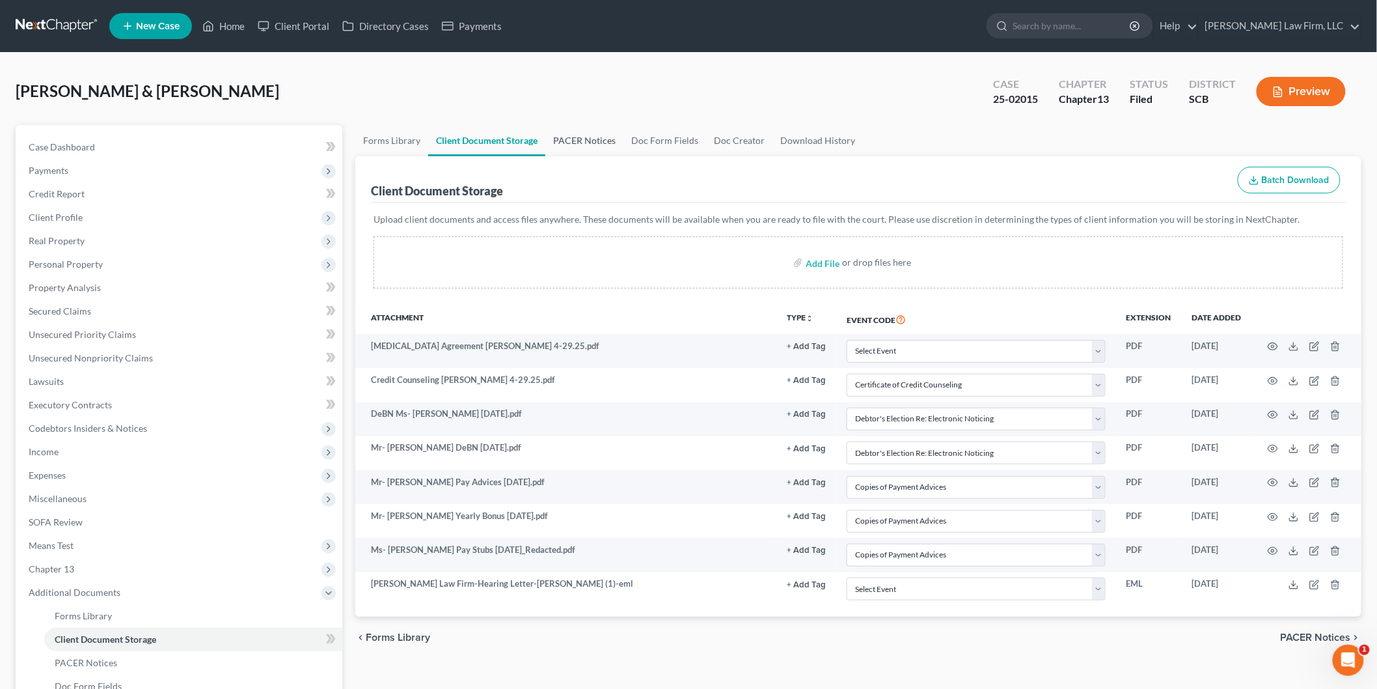
click at [578, 137] on link "PACER Notices" at bounding box center [584, 140] width 78 height 31
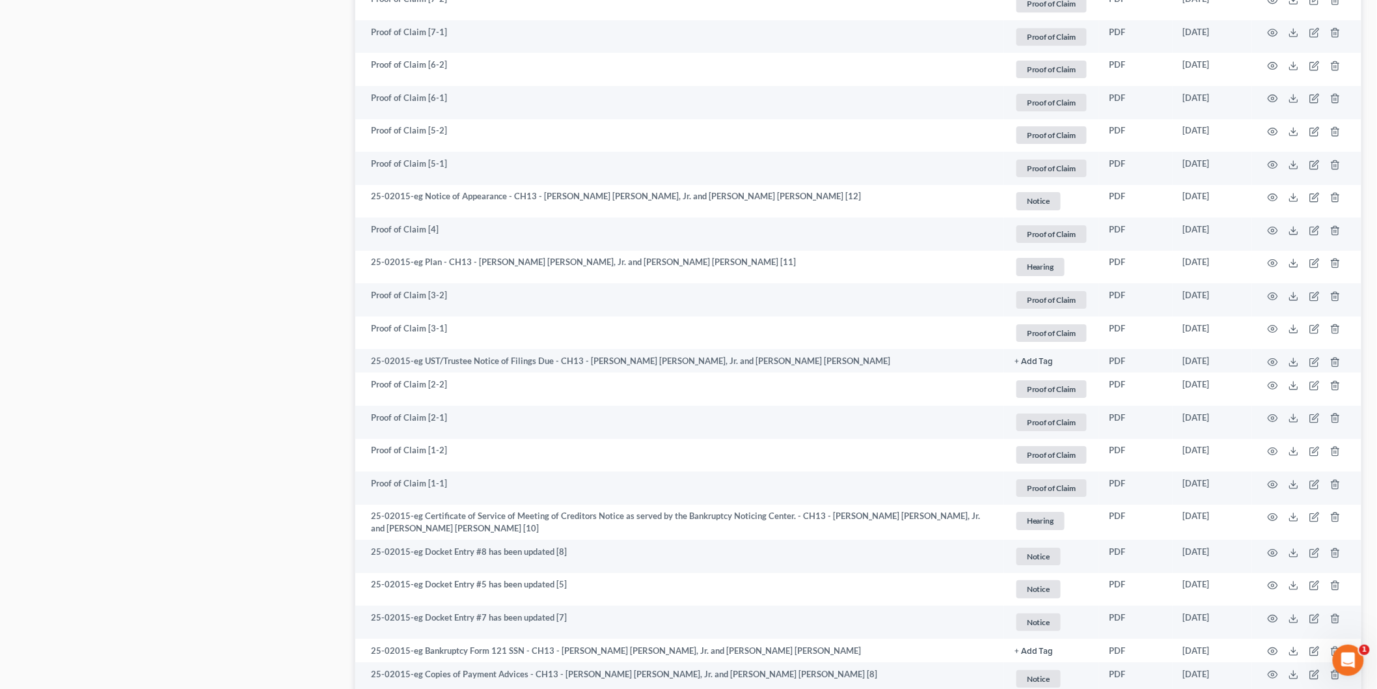
scroll to position [1728, 0]
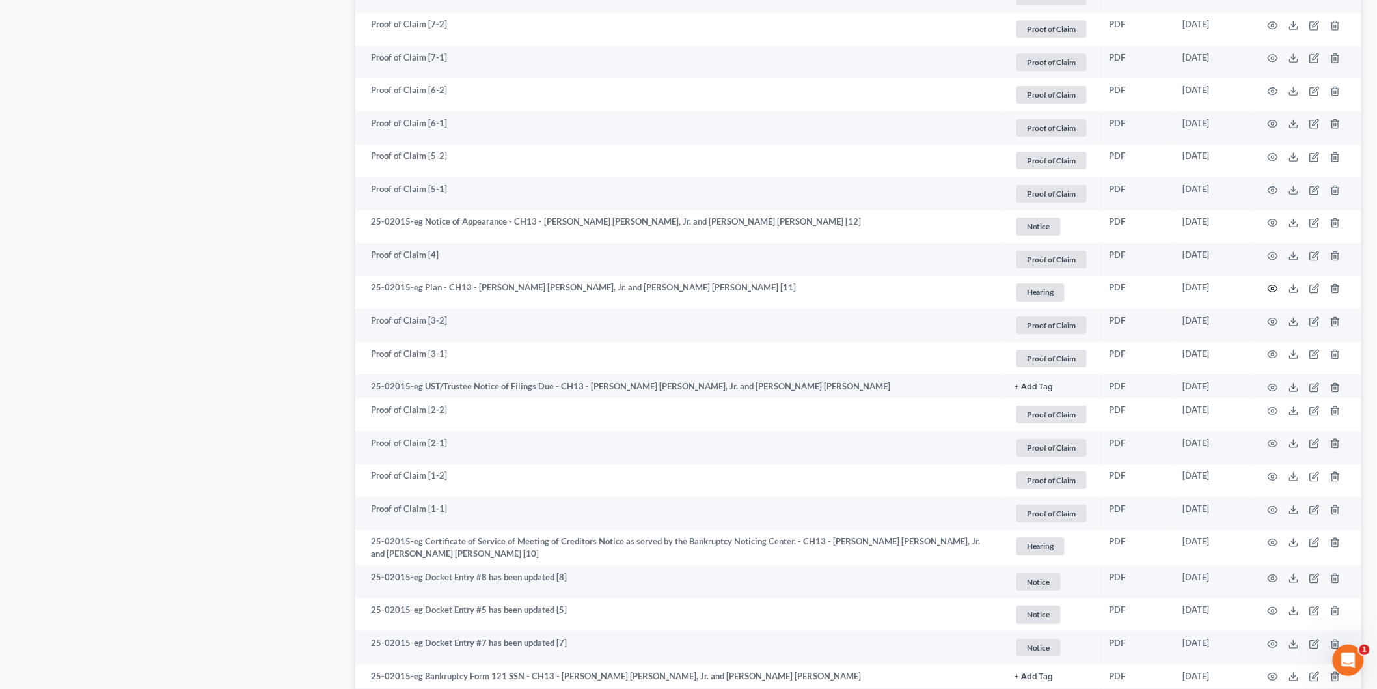
click at [1274, 285] on icon "button" at bounding box center [1273, 288] width 10 height 7
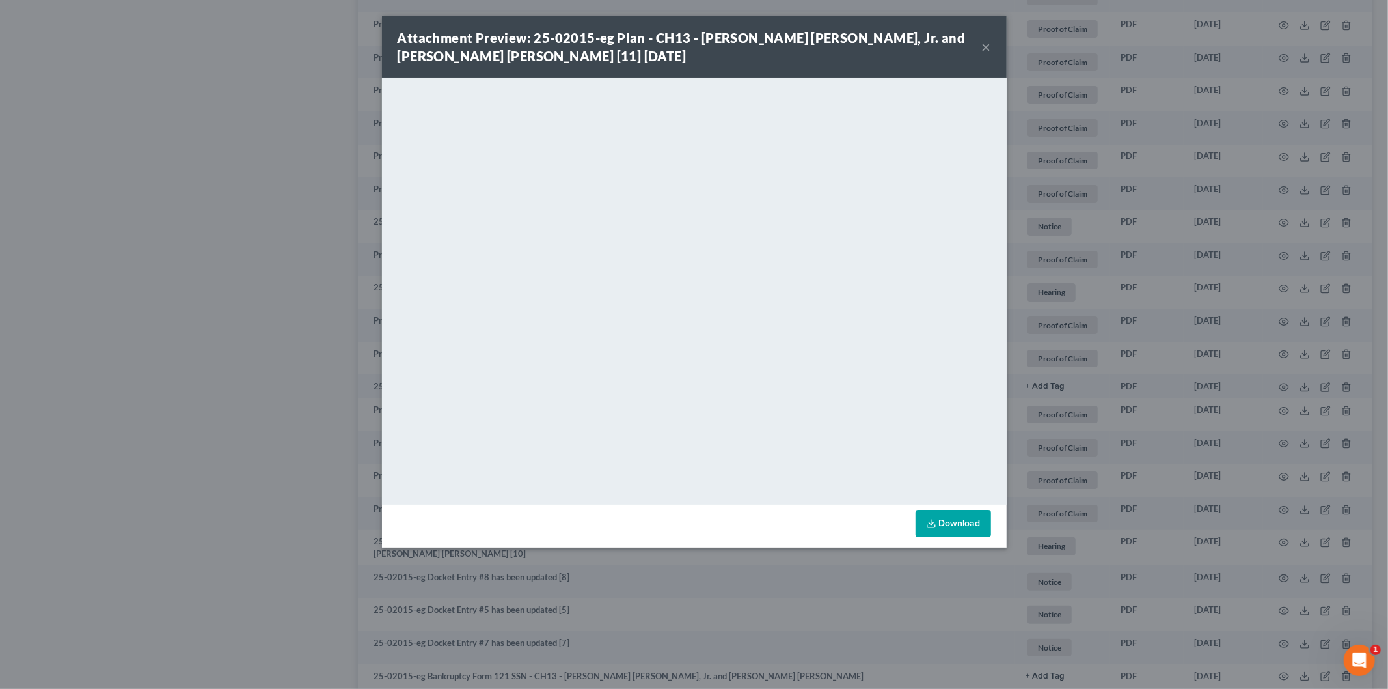
click at [988, 46] on button "×" at bounding box center [986, 47] width 9 height 16
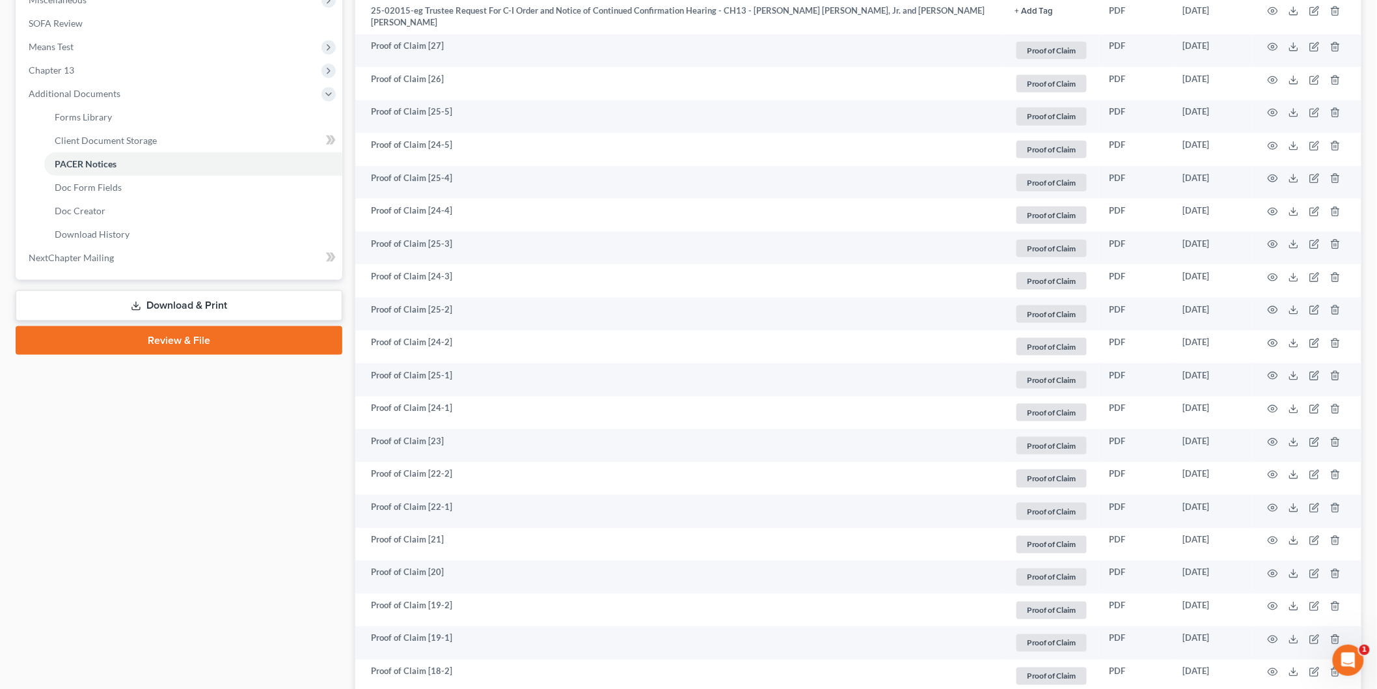
scroll to position [65, 0]
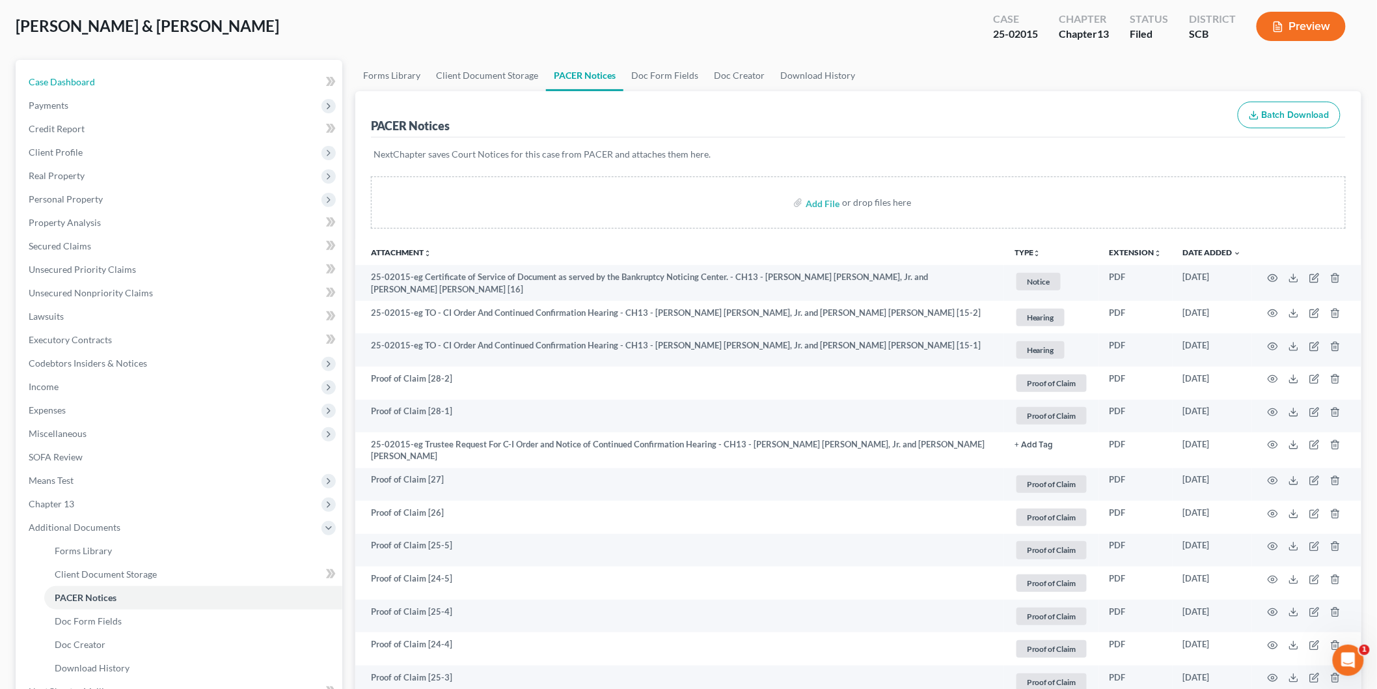
click at [105, 83] on link "Case Dashboard" at bounding box center [180, 81] width 324 height 23
select select "0"
select select "3"
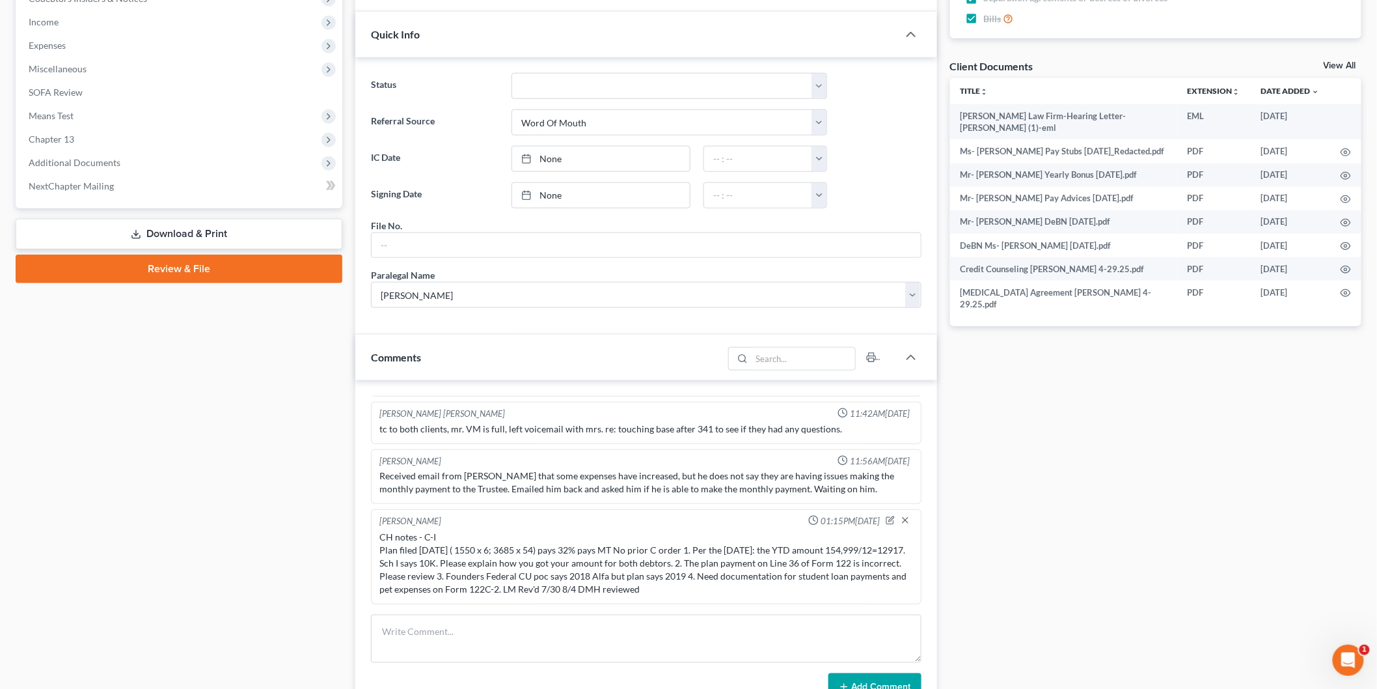
scroll to position [289, 0]
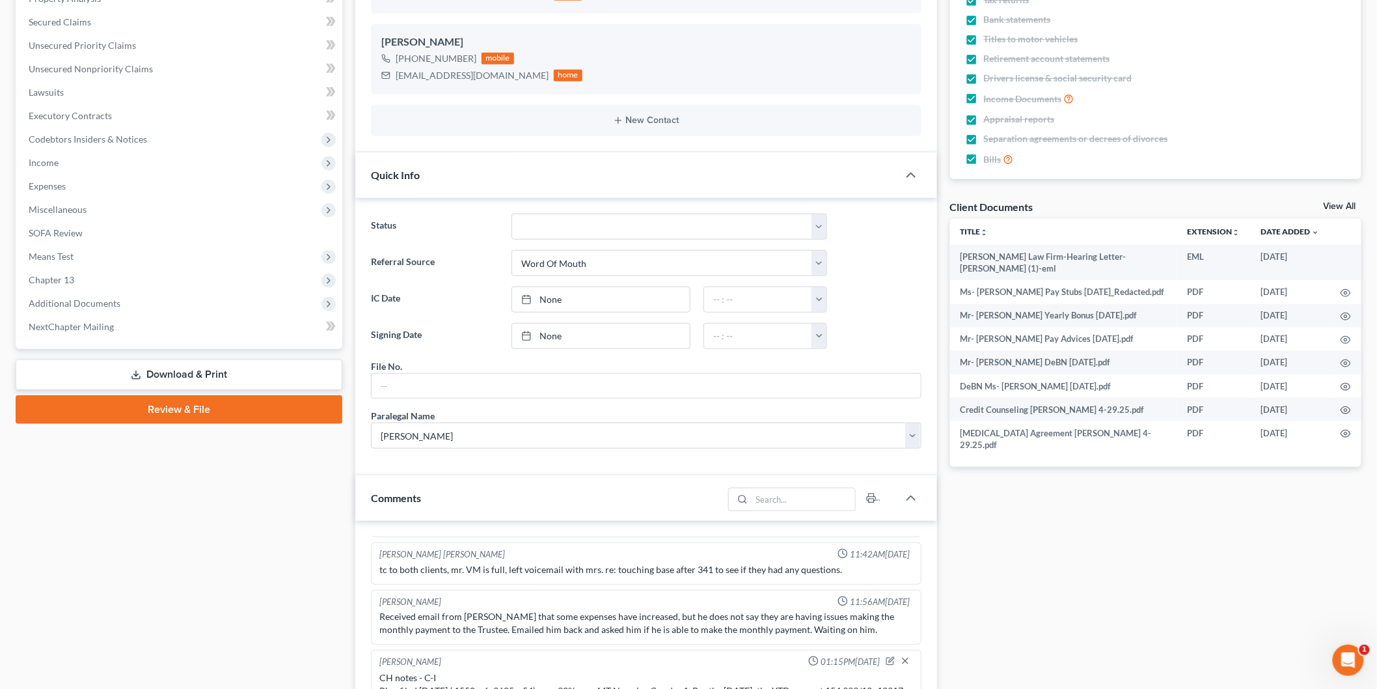
click at [57, 153] on span "Income" at bounding box center [180, 162] width 324 height 23
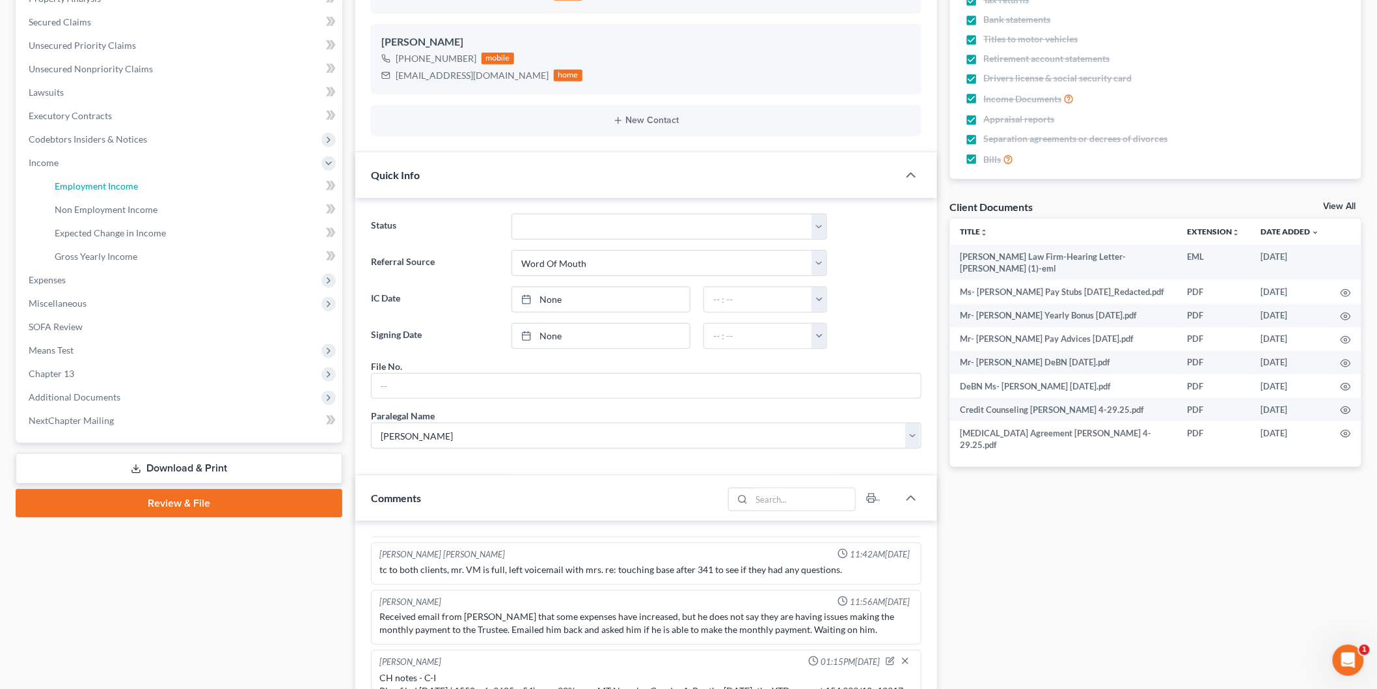
click at [135, 187] on span "Employment Income" at bounding box center [96, 185] width 83 height 11
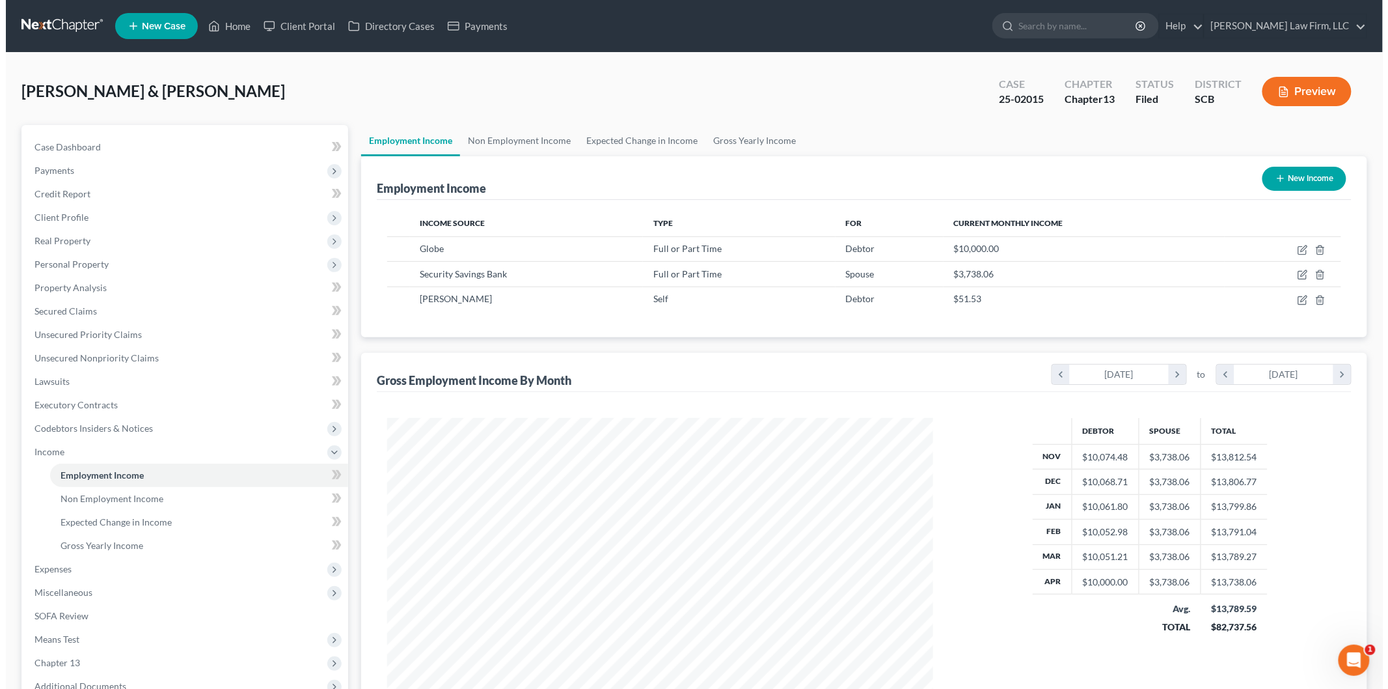
scroll to position [272, 571]
click at [1298, 245] on icon "button" at bounding box center [1297, 250] width 10 height 10
select select "0"
select select "28"
select select "1"
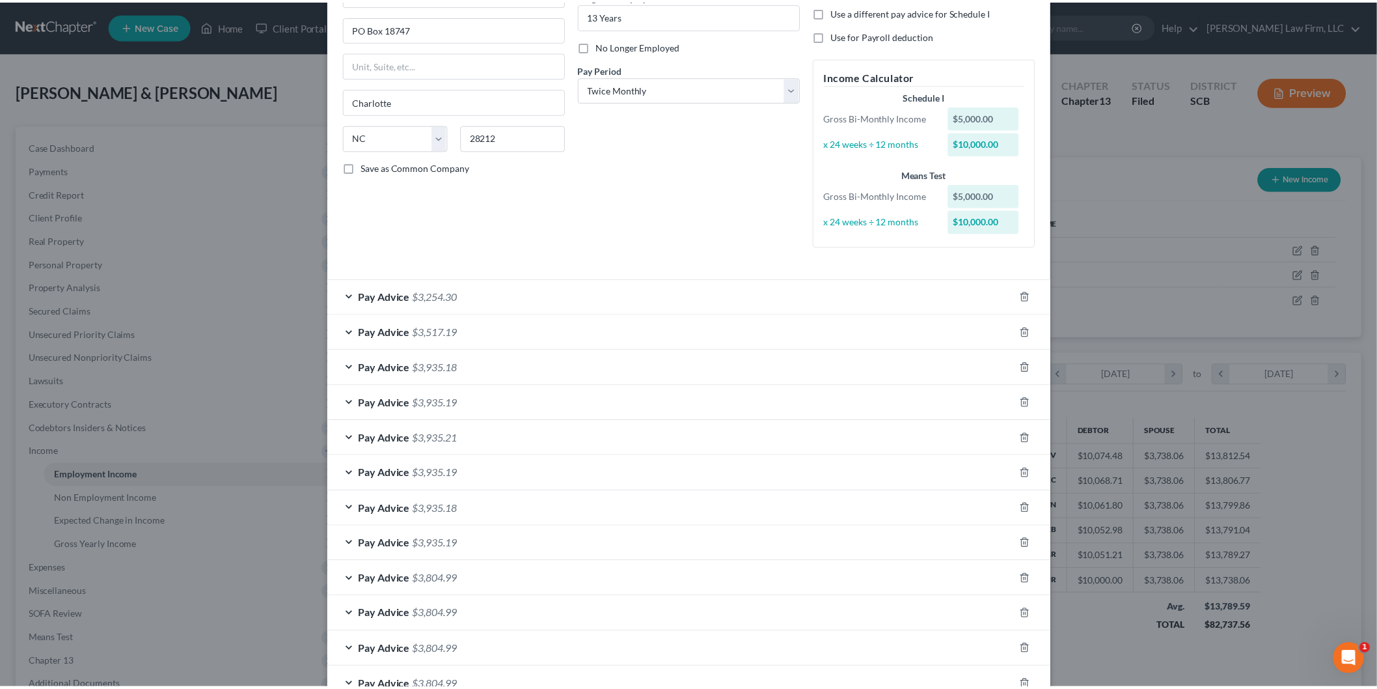
scroll to position [0, 0]
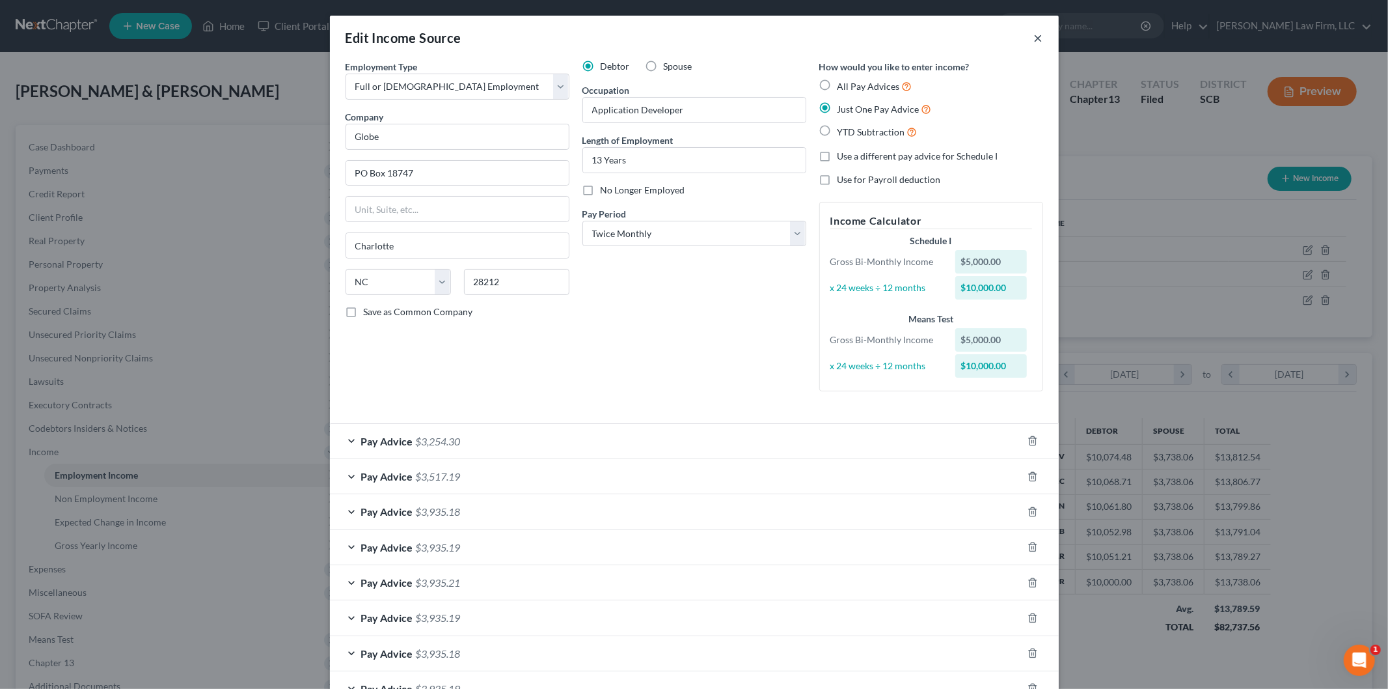
click at [1034, 36] on button "×" at bounding box center [1038, 38] width 9 height 16
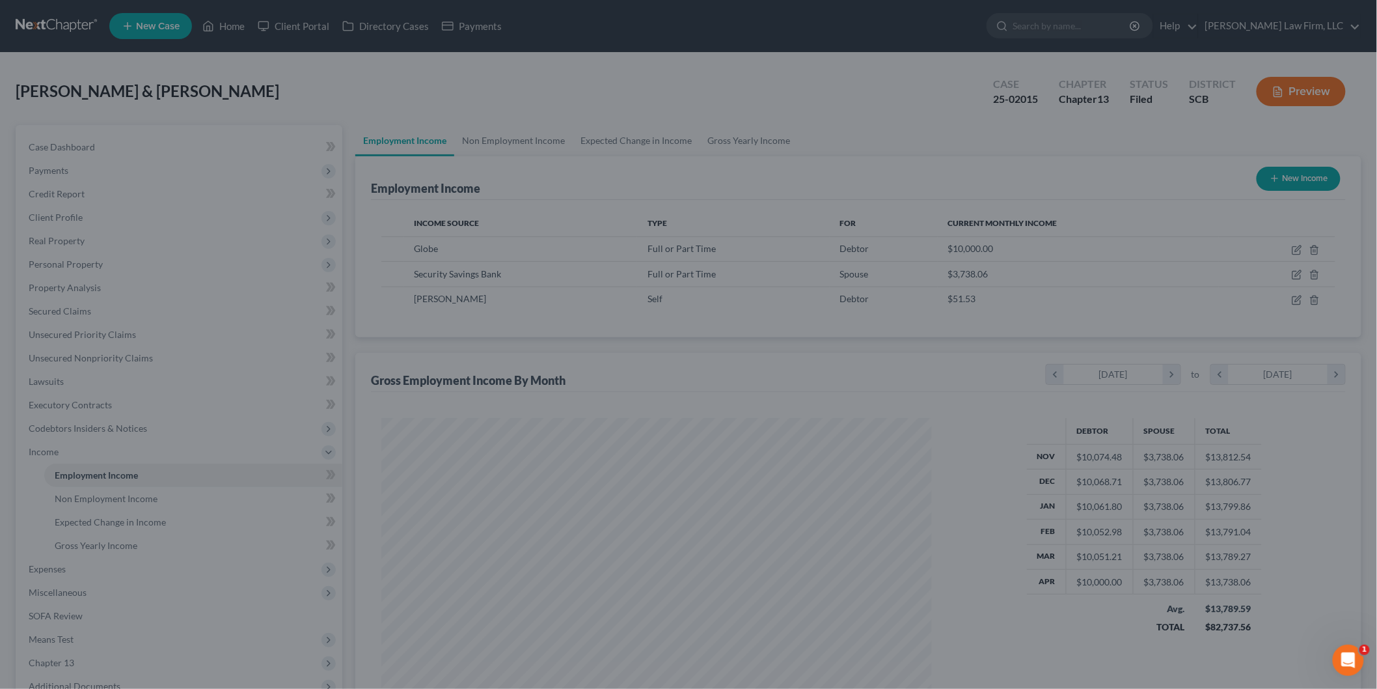
scroll to position [650544, 650245]
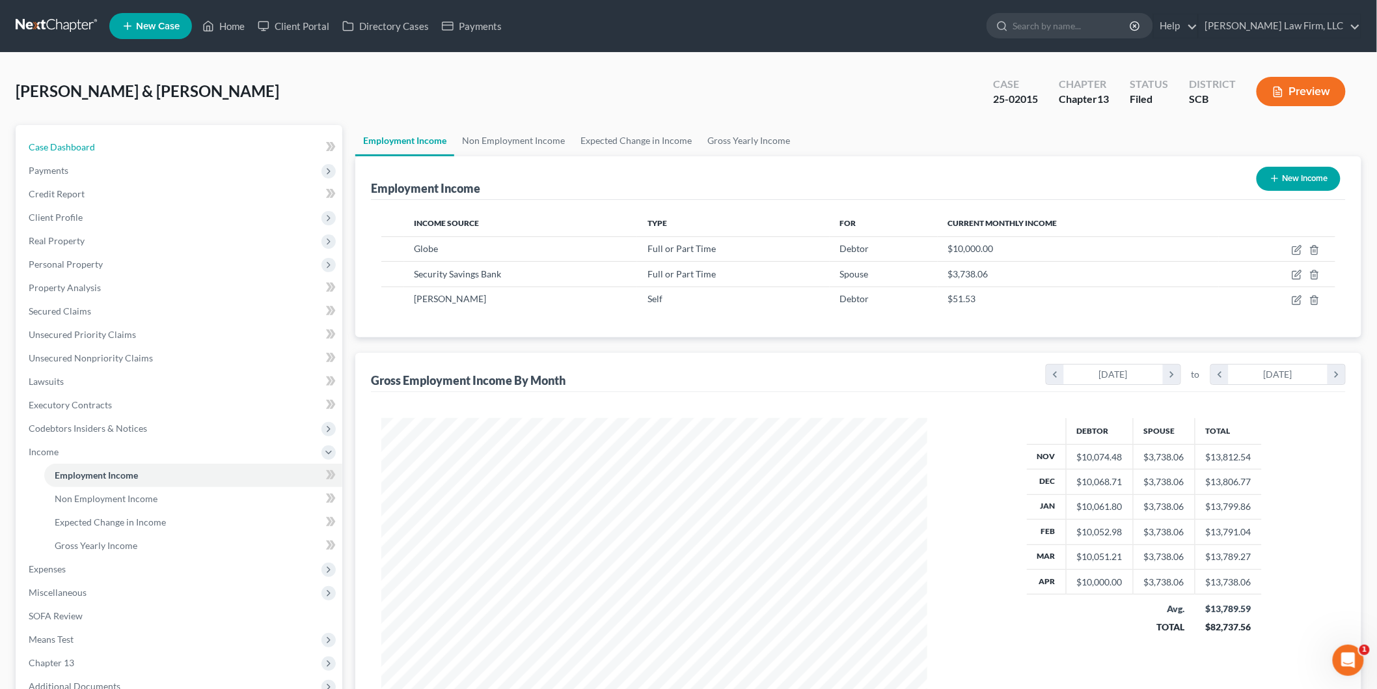
click at [102, 145] on link "Case Dashboard" at bounding box center [180, 146] width 324 height 23
select select "0"
select select "3"
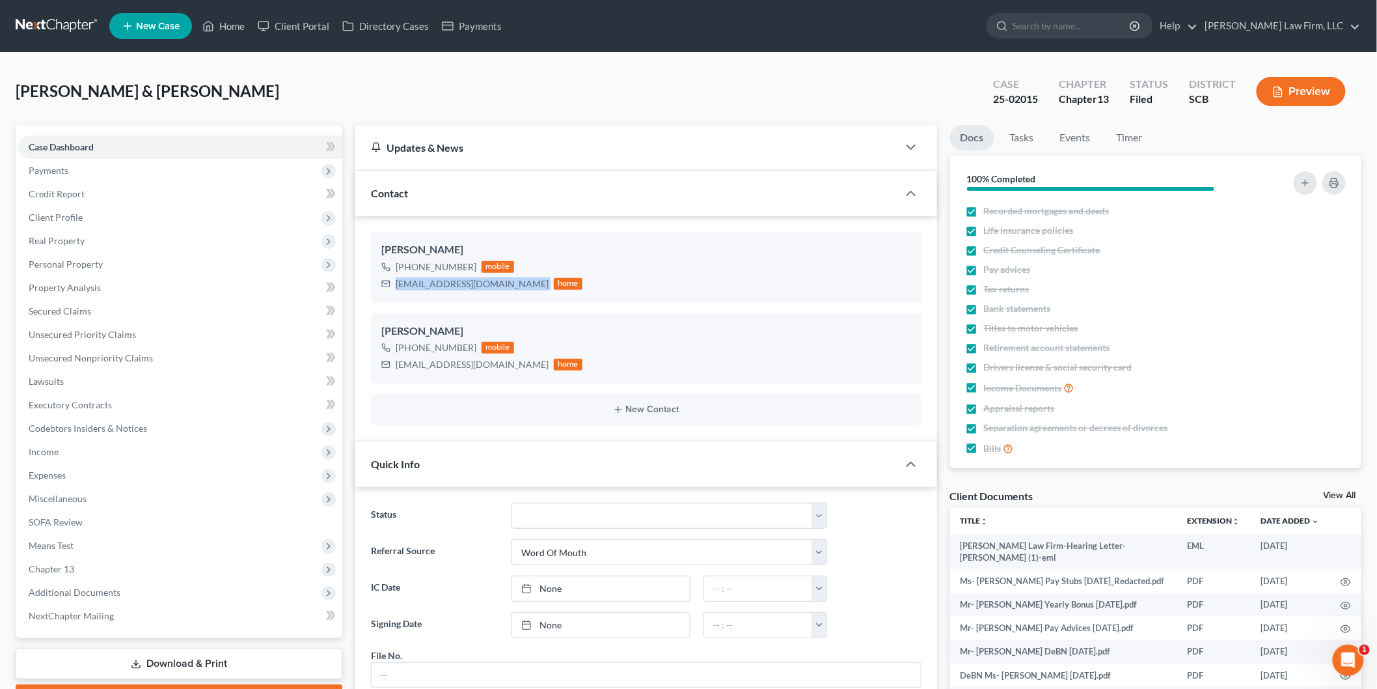
drag, startPoint x: 395, startPoint y: 283, endPoint x: 478, endPoint y: 288, distance: 83.5
click at [478, 288] on div "[EMAIL_ADDRESS][DOMAIN_NAME] home" at bounding box center [481, 283] width 201 height 17
copy div "[EMAIL_ADDRESS][DOMAIN_NAME]"
drag, startPoint x: 396, startPoint y: 363, endPoint x: 491, endPoint y: 361, distance: 95.7
click at [491, 361] on div "[EMAIL_ADDRESS][DOMAIN_NAME]" at bounding box center [472, 364] width 153 height 13
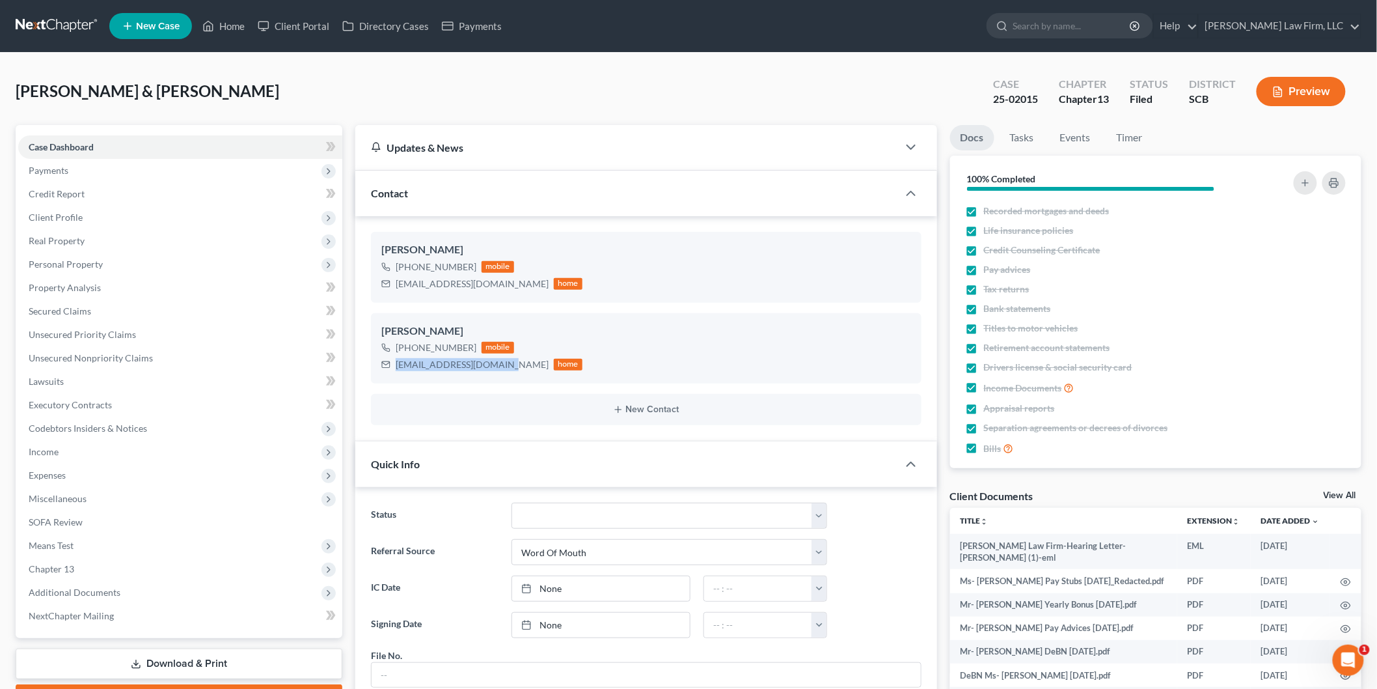
copy div "[EMAIL_ADDRESS][DOMAIN_NAME]"
click at [1325, 74] on div "Preview" at bounding box center [1303, 93] width 115 height 38
click at [1309, 85] on button "Preview" at bounding box center [1301, 91] width 89 height 29
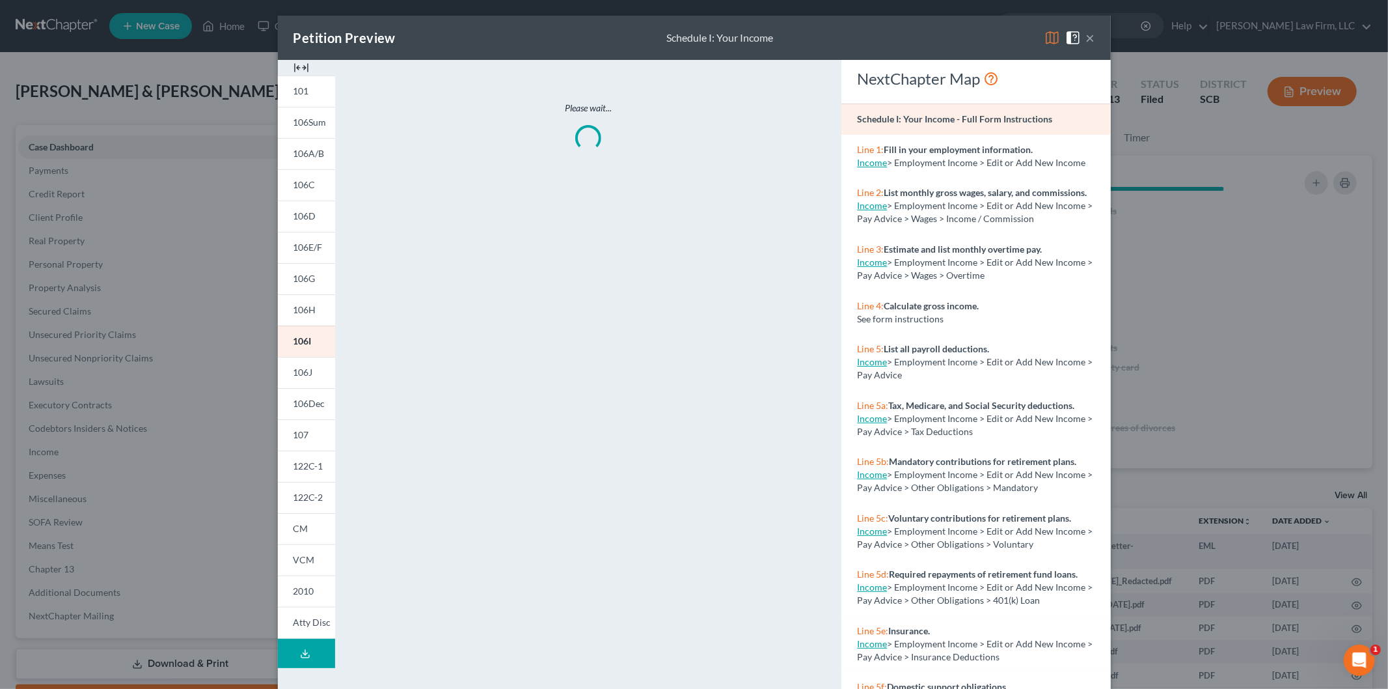
click at [294, 64] on img at bounding box center [302, 68] width 16 height 16
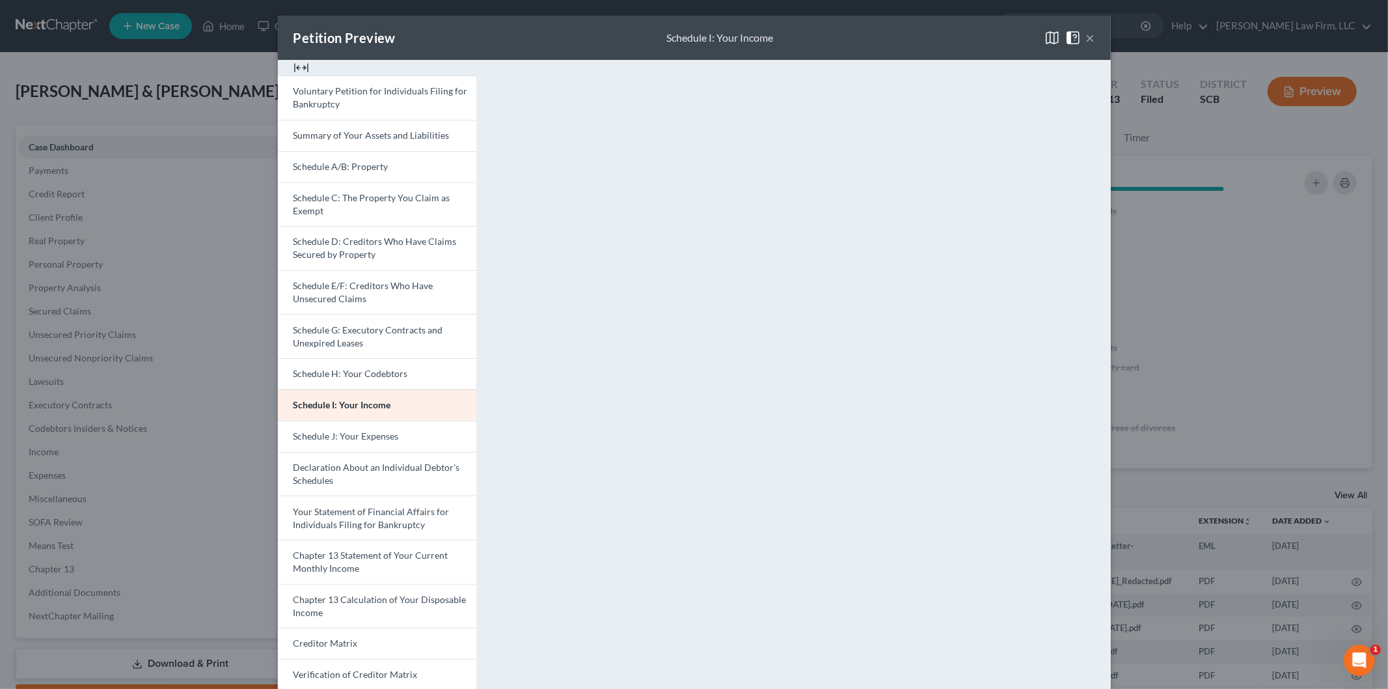
click at [326, 427] on link "Schedule J: Your Expenses" at bounding box center [377, 435] width 198 height 31
drag, startPoint x: 380, startPoint y: 171, endPoint x: 595, endPoint y: 276, distance: 239.8
click at [380, 171] on span "Schedule A/B: Property" at bounding box center [341, 166] width 95 height 11
click at [1087, 36] on button "×" at bounding box center [1090, 38] width 9 height 16
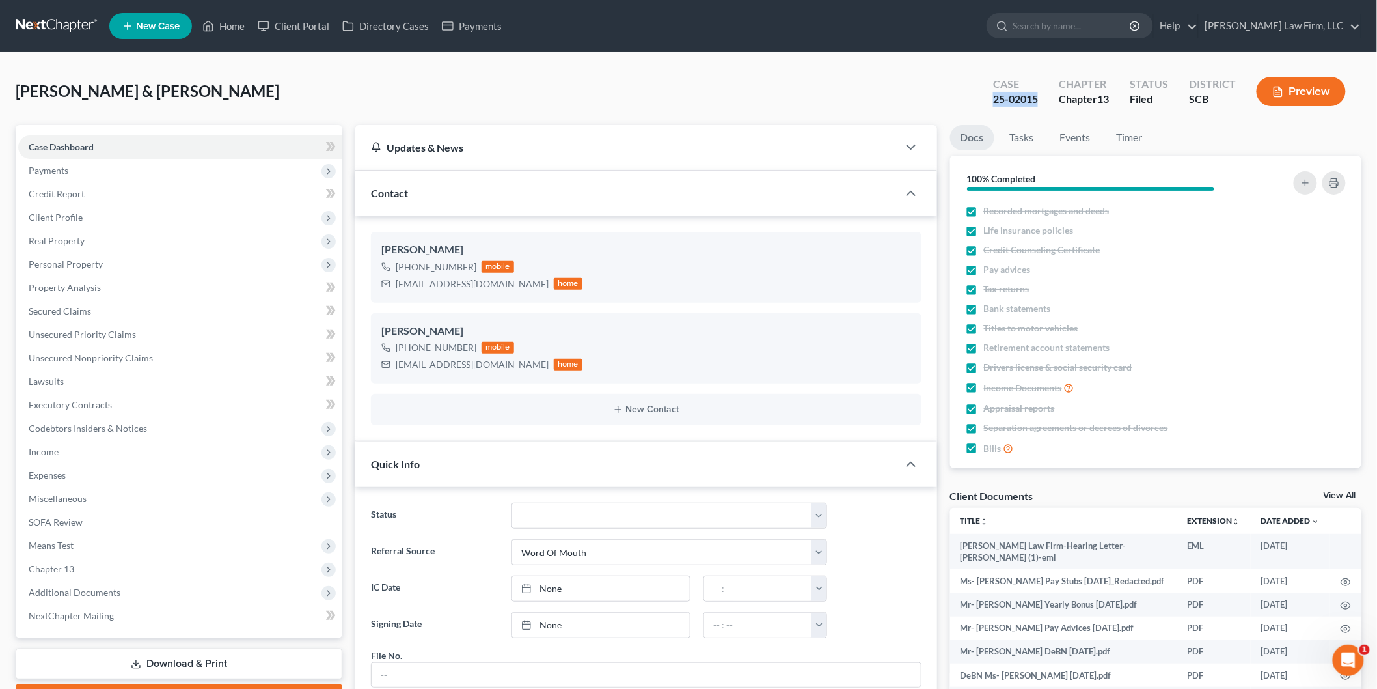
drag, startPoint x: 1037, startPoint y: 98, endPoint x: 984, endPoint y: 102, distance: 52.8
click at [984, 102] on div "Case 25-02015" at bounding box center [1016, 93] width 66 height 38
copy div "25-02015"
